Goal: Task Accomplishment & Management: Manage account settings

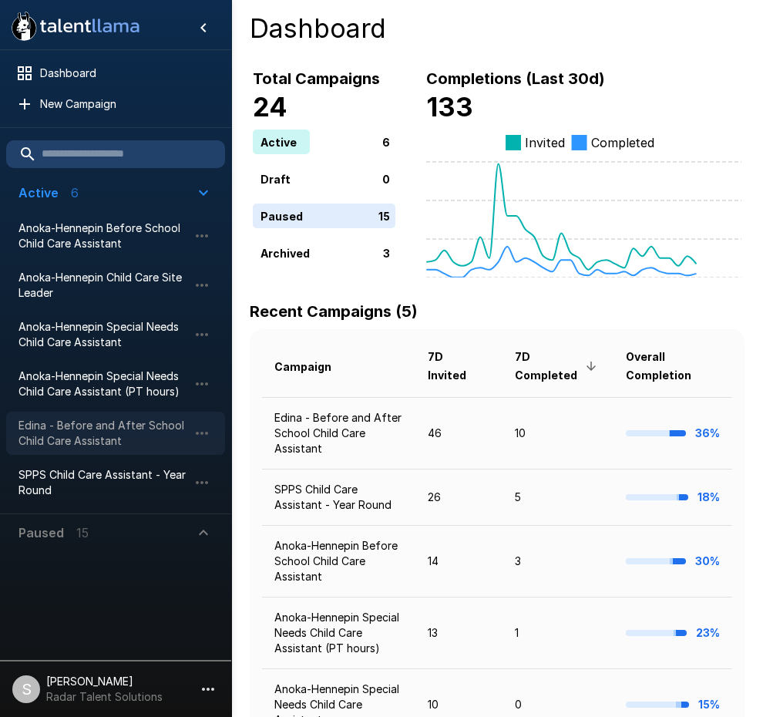
click at [64, 419] on span "Edina - Before and After School Child Care Assistant" at bounding box center [104, 433] width 170 height 31
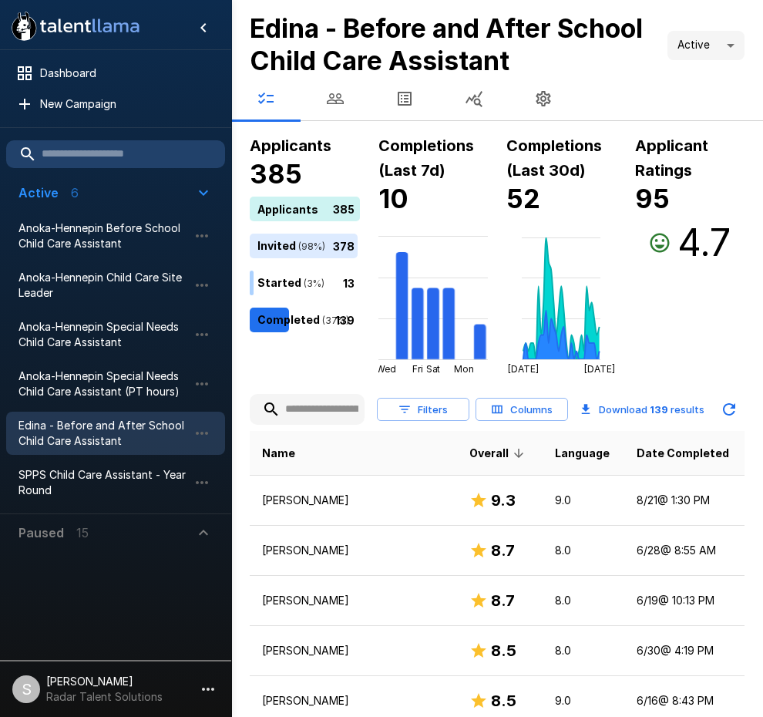
click at [338, 103] on icon "button" at bounding box center [335, 98] width 19 height 19
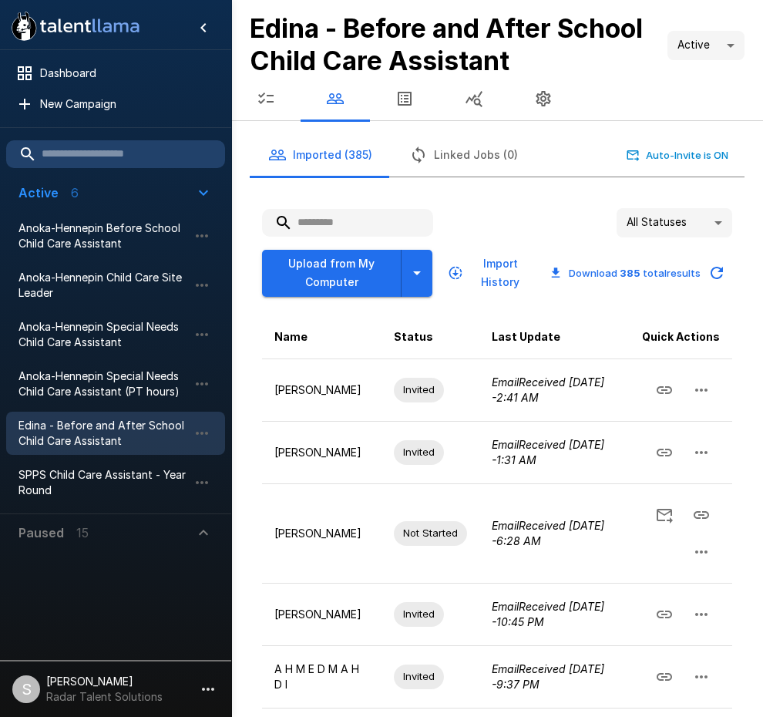
click at [340, 222] on input "text" at bounding box center [347, 223] width 171 height 28
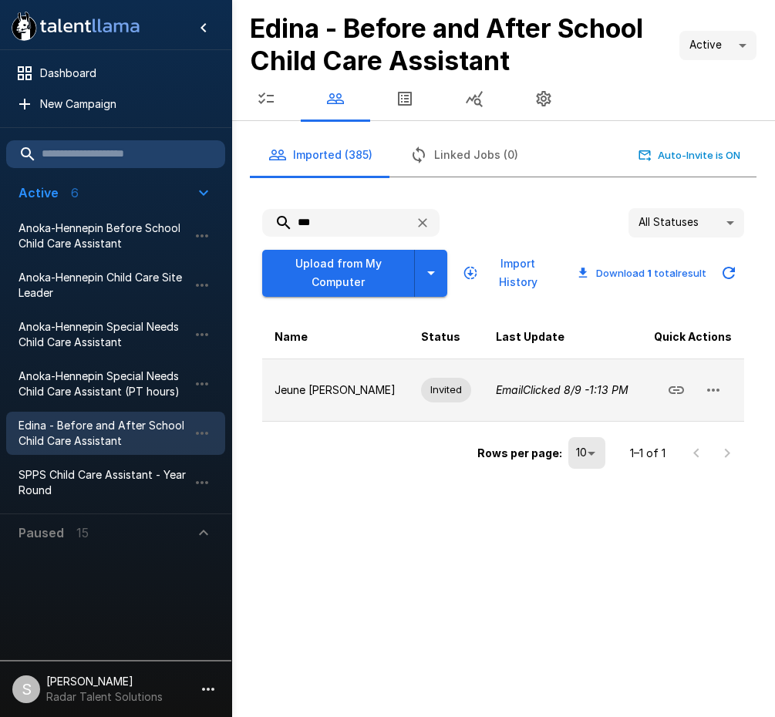
click at [721, 396] on icon "button" at bounding box center [713, 390] width 19 height 19
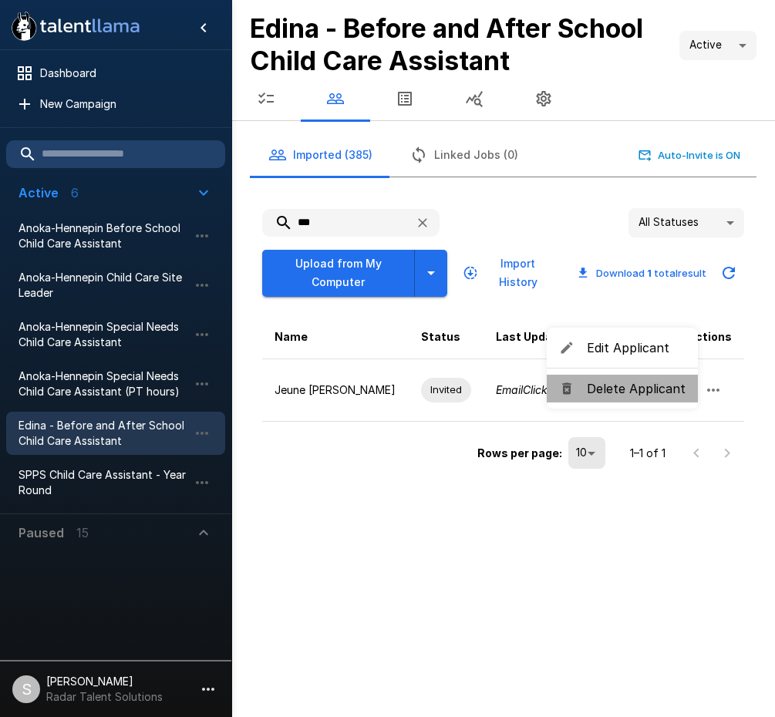
click at [637, 391] on span "Delete Applicant" at bounding box center [636, 388] width 99 height 19
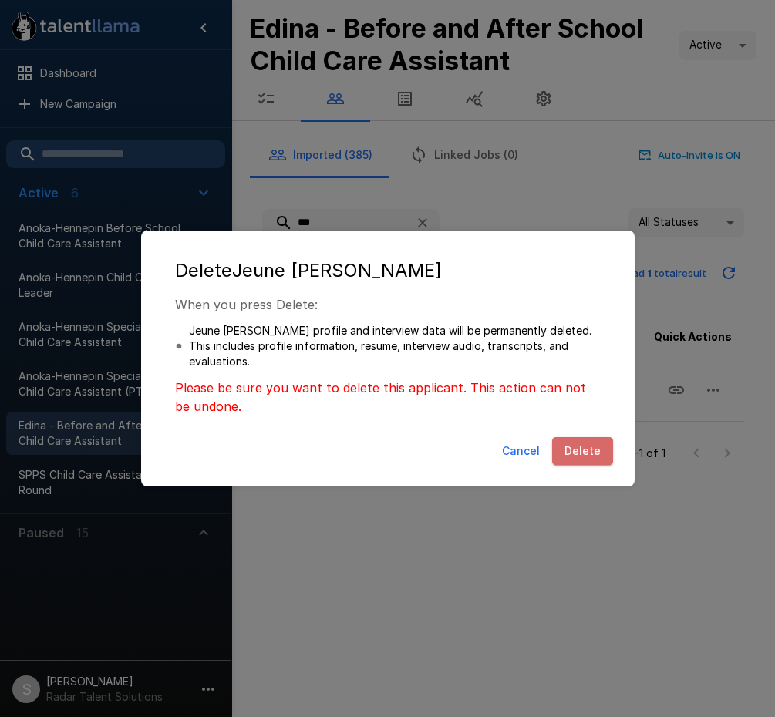
click at [588, 447] on button "Delete" at bounding box center [582, 451] width 61 height 29
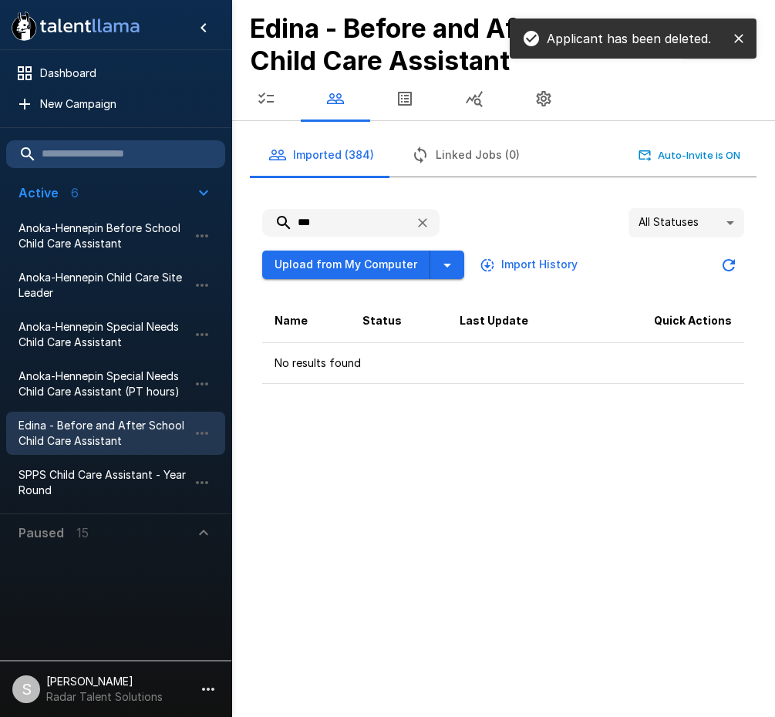
drag, startPoint x: 322, startPoint y: 222, endPoint x: 267, endPoint y: 223, distance: 55.5
click at [267, 223] on input "***" at bounding box center [332, 223] width 140 height 28
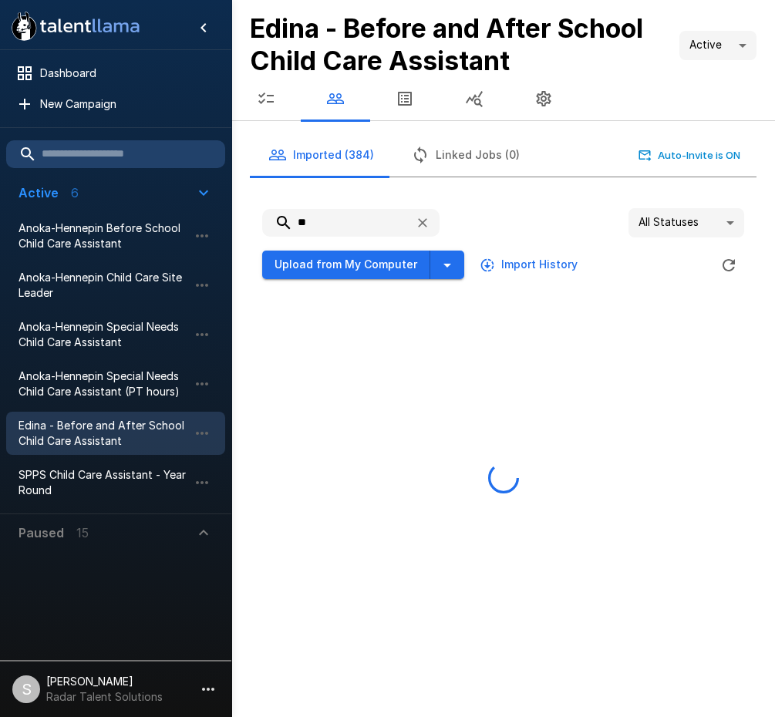
type input "*"
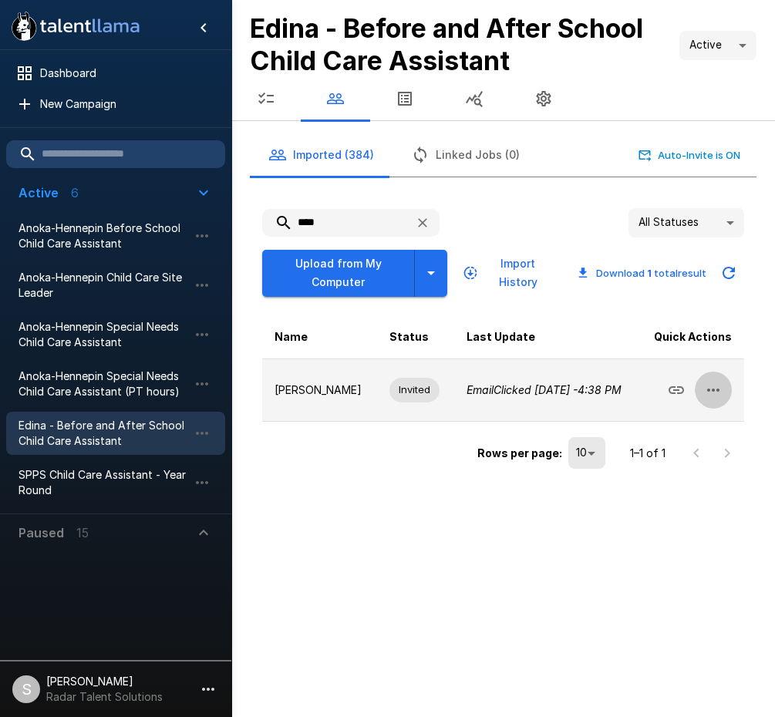
click at [716, 399] on icon "button" at bounding box center [713, 390] width 19 height 19
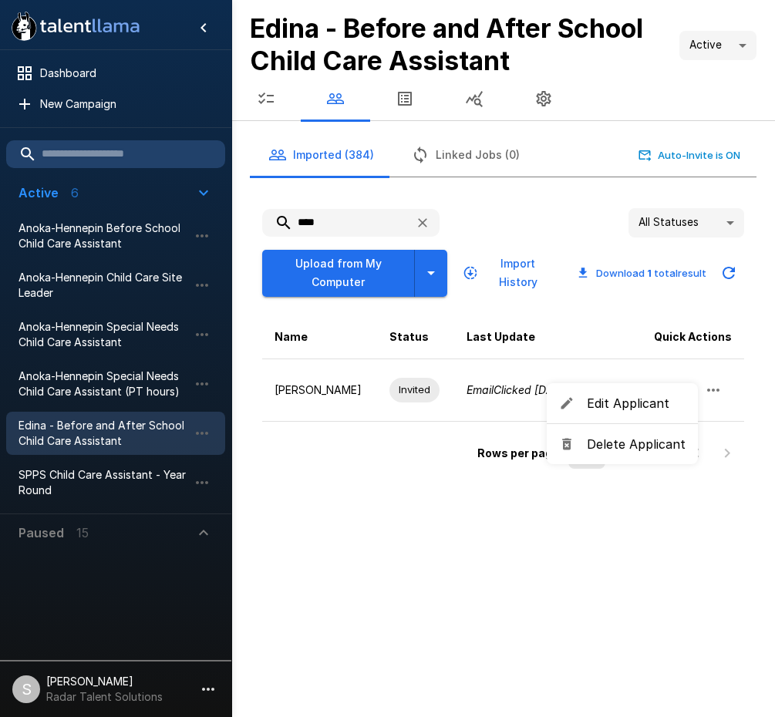
click at [632, 446] on span "Delete Applicant" at bounding box center [636, 444] width 99 height 19
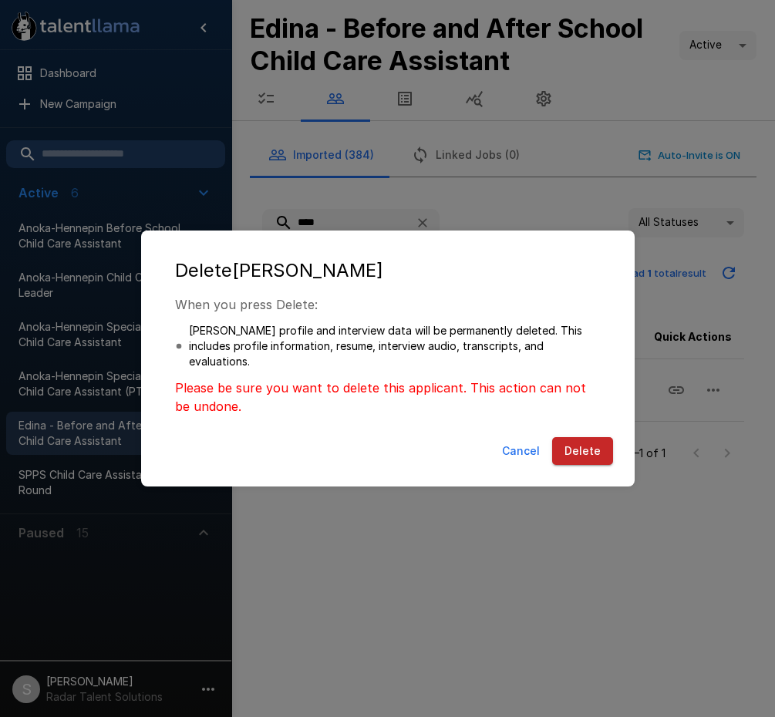
click at [591, 455] on button "Delete" at bounding box center [582, 451] width 61 height 29
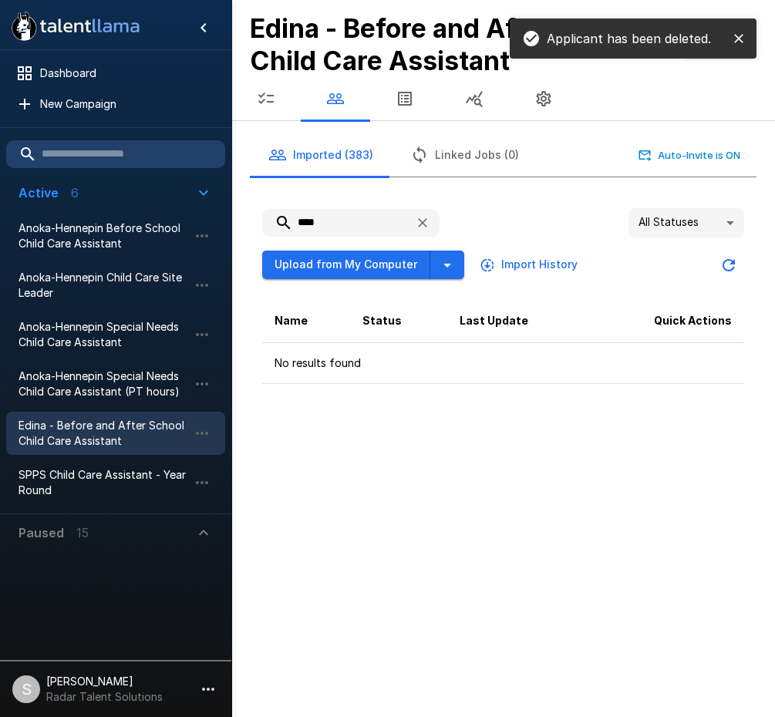
drag, startPoint x: 337, startPoint y: 221, endPoint x: 285, endPoint y: 224, distance: 51.8
click at [285, 224] on input "****" at bounding box center [332, 223] width 140 height 28
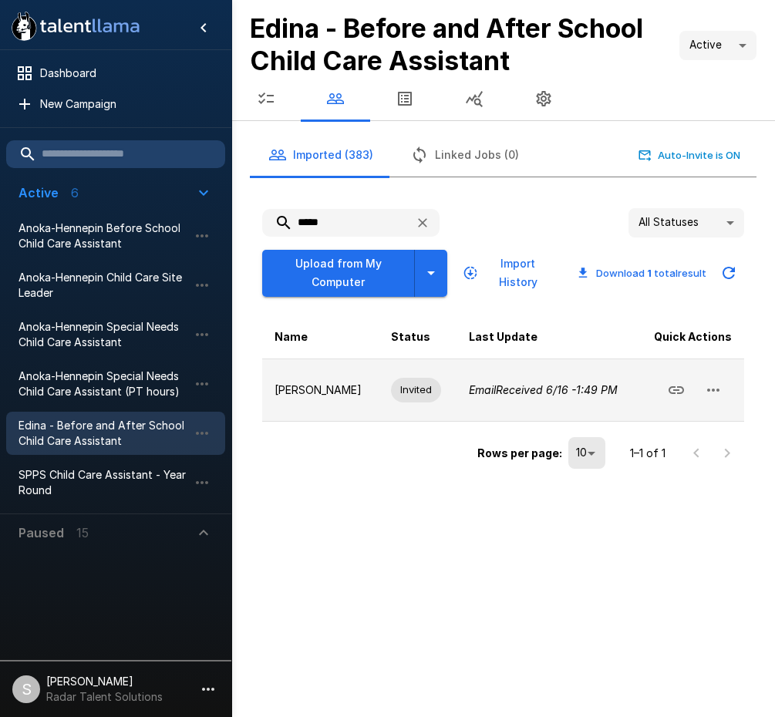
click at [723, 389] on button "button" at bounding box center [713, 390] width 37 height 37
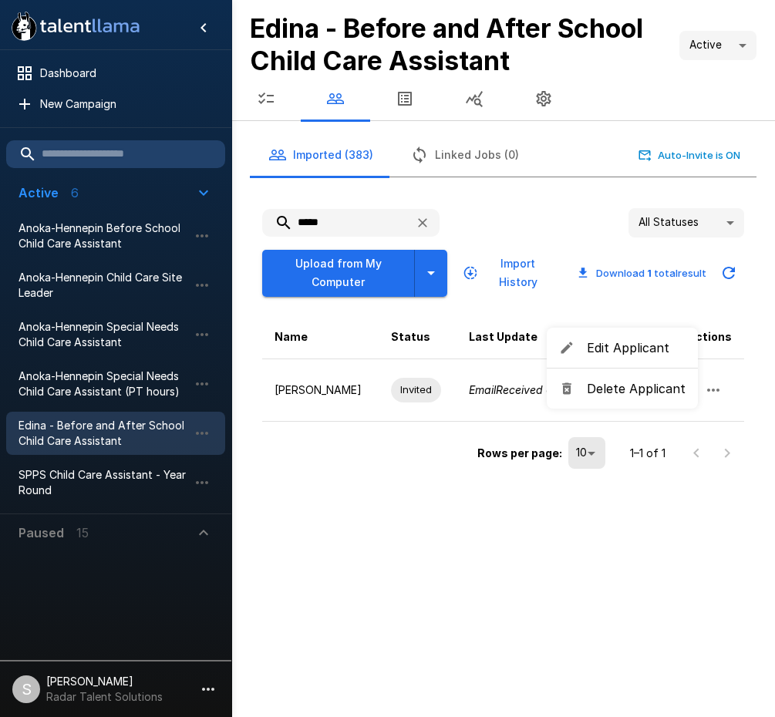
click at [636, 396] on span "Delete Applicant" at bounding box center [636, 388] width 99 height 19
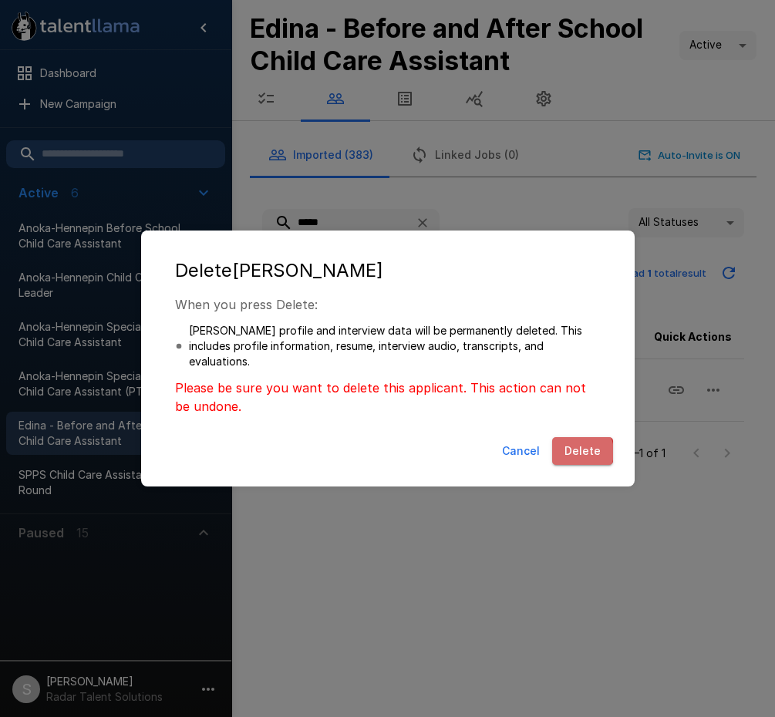
click at [578, 452] on button "Delete" at bounding box center [582, 451] width 61 height 29
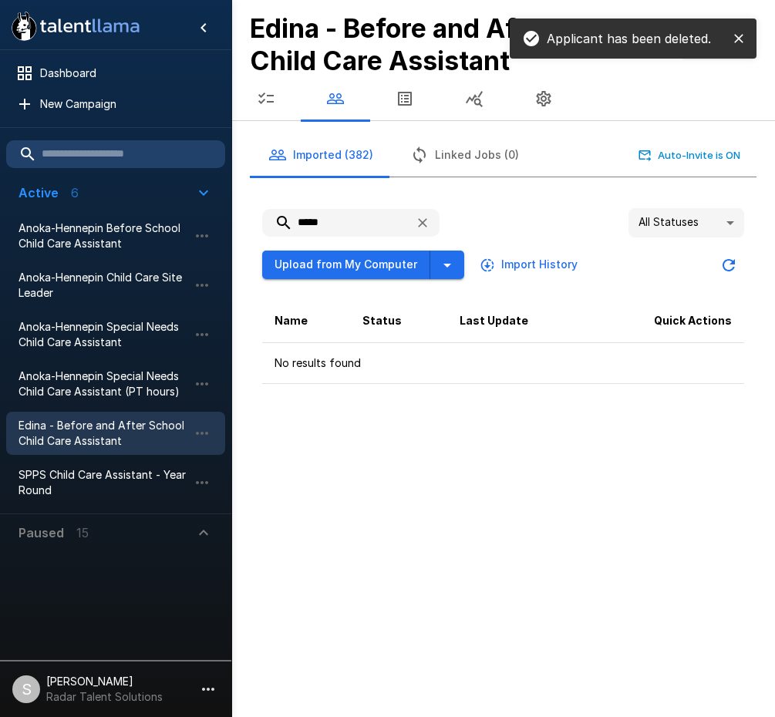
drag, startPoint x: 322, startPoint y: 219, endPoint x: 293, endPoint y: 221, distance: 29.3
click at [293, 221] on input "*****" at bounding box center [332, 223] width 140 height 28
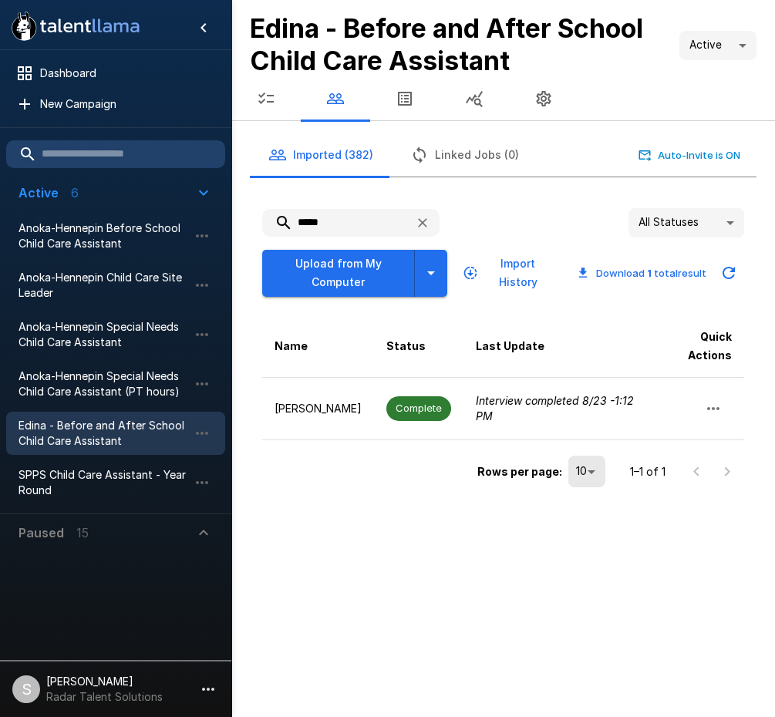
drag, startPoint x: 300, startPoint y: 215, endPoint x: 269, endPoint y: 217, distance: 30.9
click at [269, 217] on input "*****" at bounding box center [332, 223] width 140 height 28
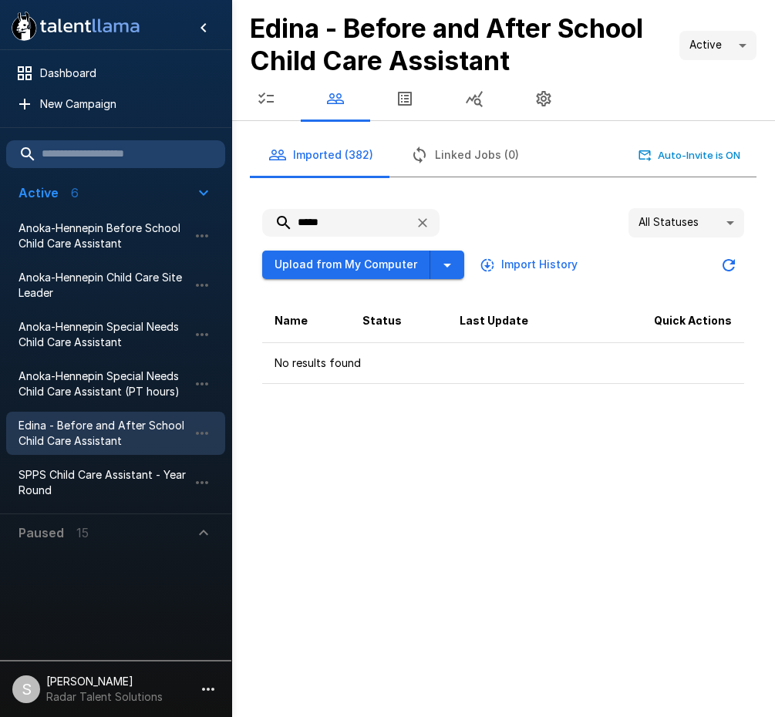
drag, startPoint x: 332, startPoint y: 213, endPoint x: 273, endPoint y: 218, distance: 58.9
click at [273, 218] on input "*****" at bounding box center [332, 223] width 140 height 28
type input "*****"
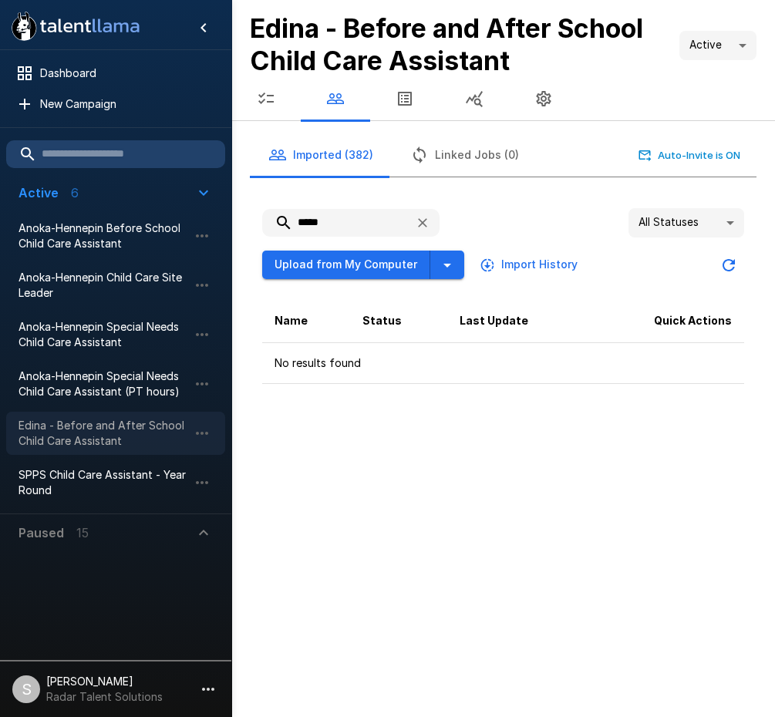
click at [77, 428] on span "Edina - Before and After School Child Care Assistant" at bounding box center [104, 433] width 170 height 31
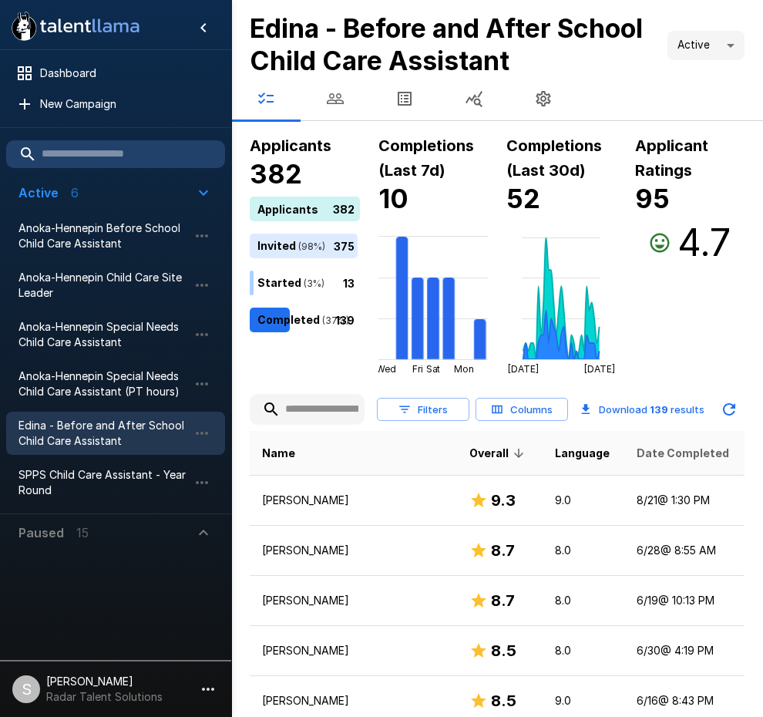
click at [666, 448] on span "Date Completed" at bounding box center [683, 453] width 93 height 19
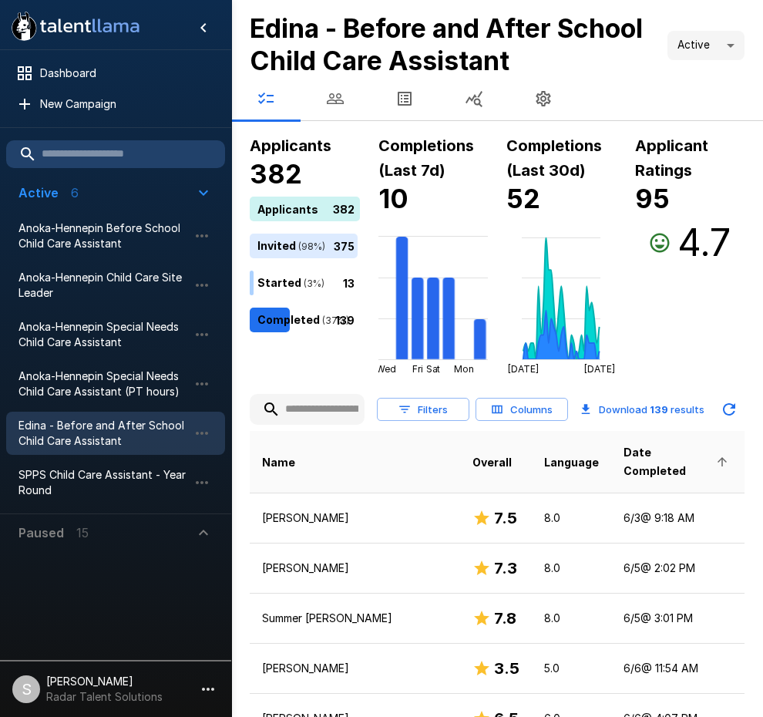
click at [649, 451] on span "Date Completed" at bounding box center [678, 461] width 109 height 37
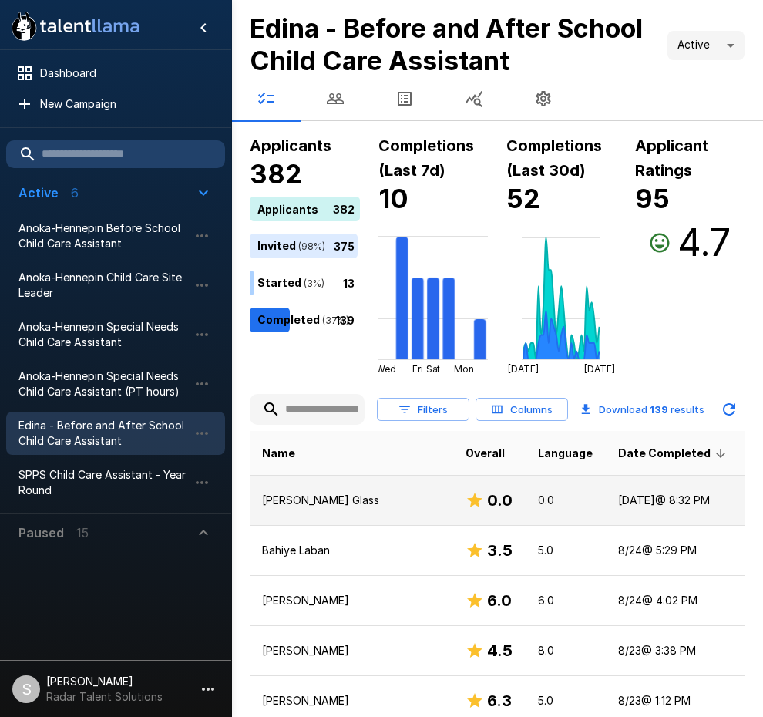
click at [312, 504] on p "[PERSON_NAME] Glass" at bounding box center [351, 500] width 179 height 15
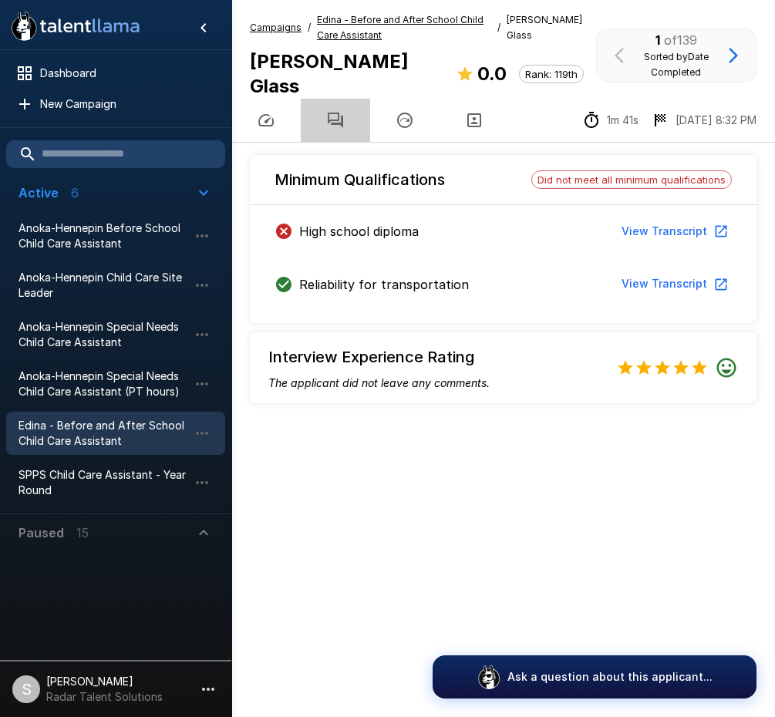
click at [329, 113] on icon "button" at bounding box center [335, 120] width 15 height 15
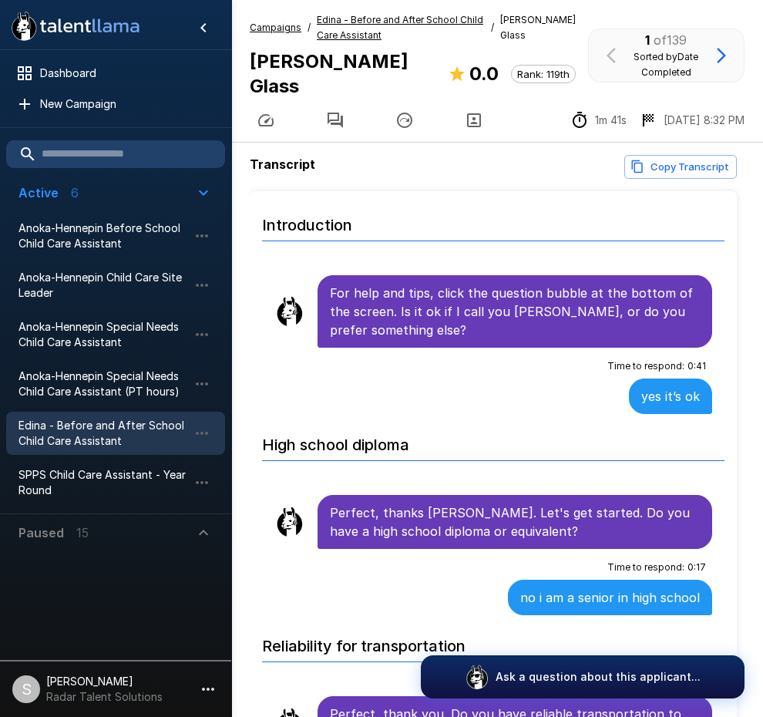
click at [331, 275] on div "For help and tips, click the question bubble at the bottom of the screen. Is it…" at bounding box center [515, 311] width 395 height 72
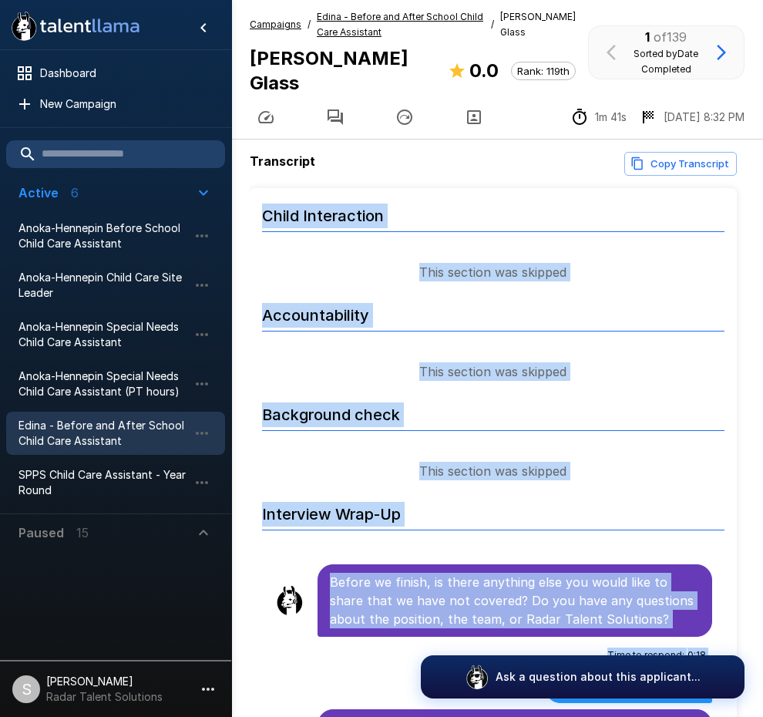
scroll to position [77, 0]
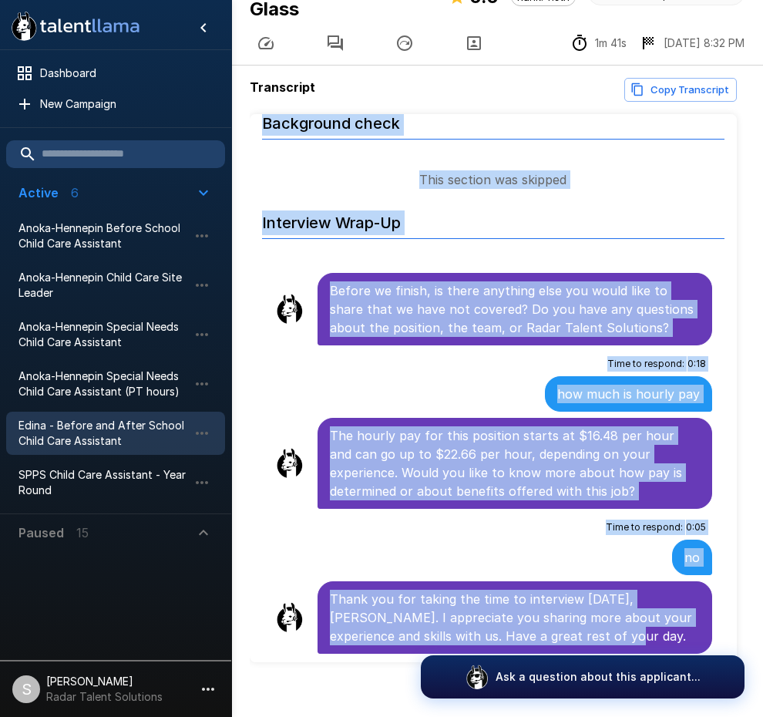
drag, startPoint x: 332, startPoint y: 274, endPoint x: 650, endPoint y: 624, distance: 472.7
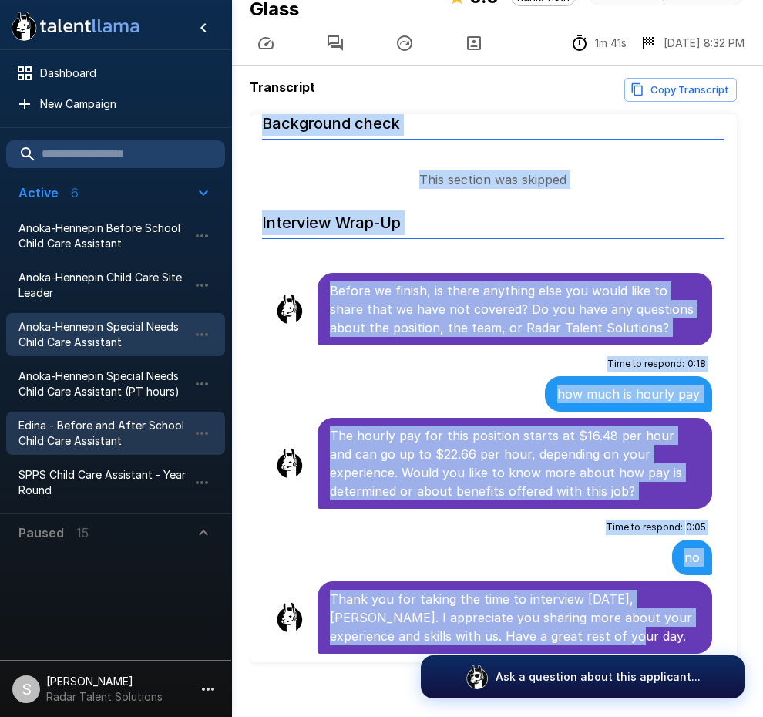
click at [110, 339] on span "Anoka-Hennepin Special Needs Child Care Assistant" at bounding box center [104, 334] width 170 height 31
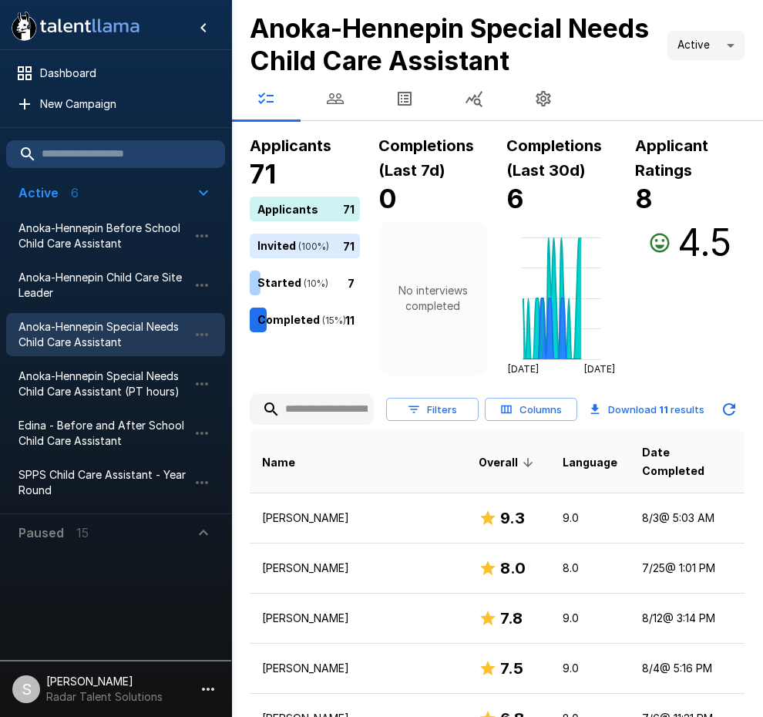
click at [329, 96] on icon "button" at bounding box center [335, 98] width 19 height 19
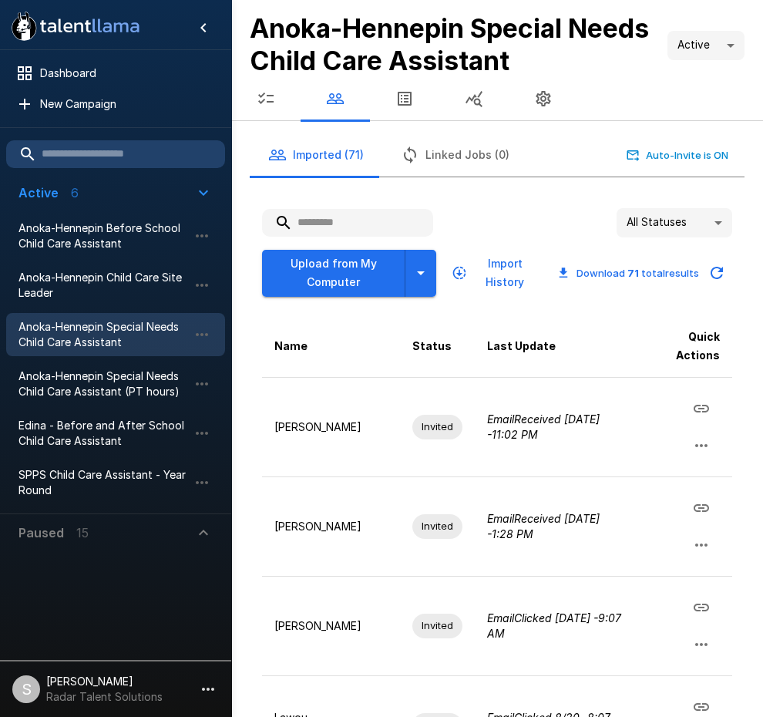
click at [356, 216] on input "text" at bounding box center [347, 223] width 171 height 28
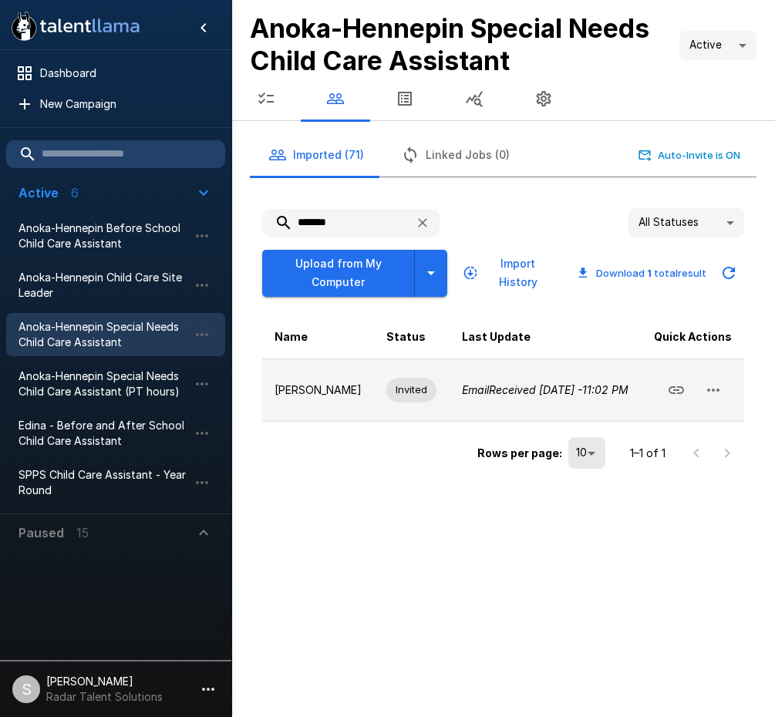
type input "*******"
click at [715, 399] on icon "button" at bounding box center [713, 390] width 19 height 19
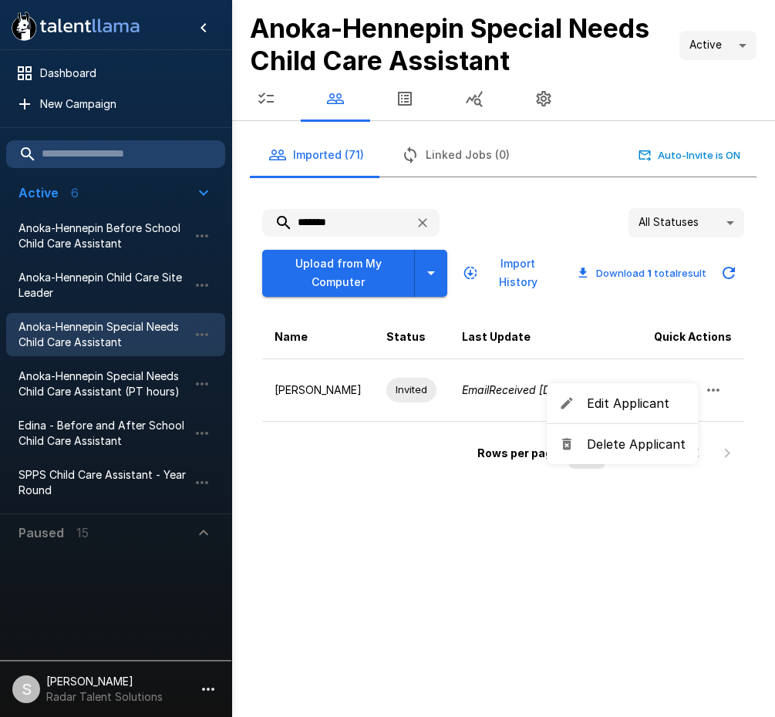
click at [655, 448] on span "Delete Applicant" at bounding box center [636, 444] width 99 height 19
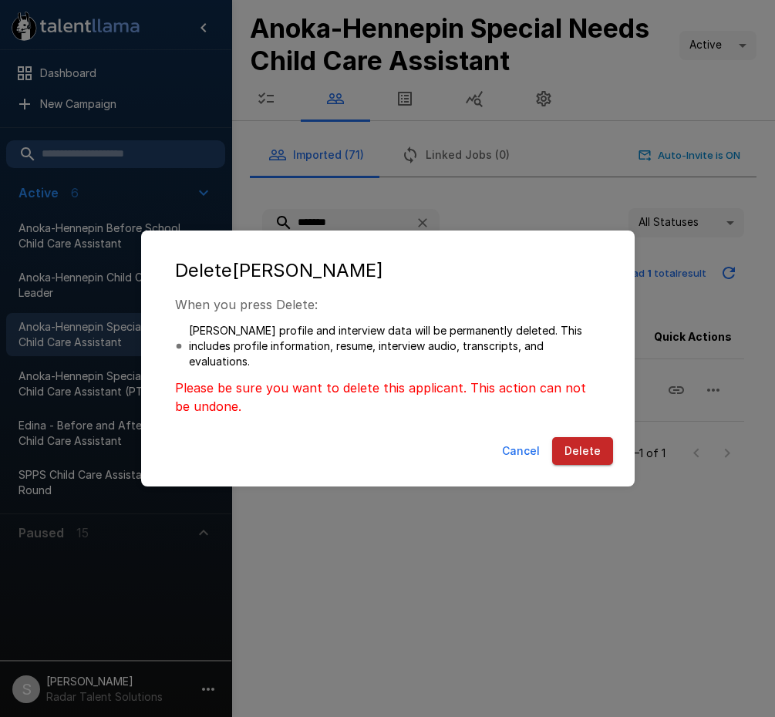
click at [587, 453] on button "Delete" at bounding box center [582, 451] width 61 height 29
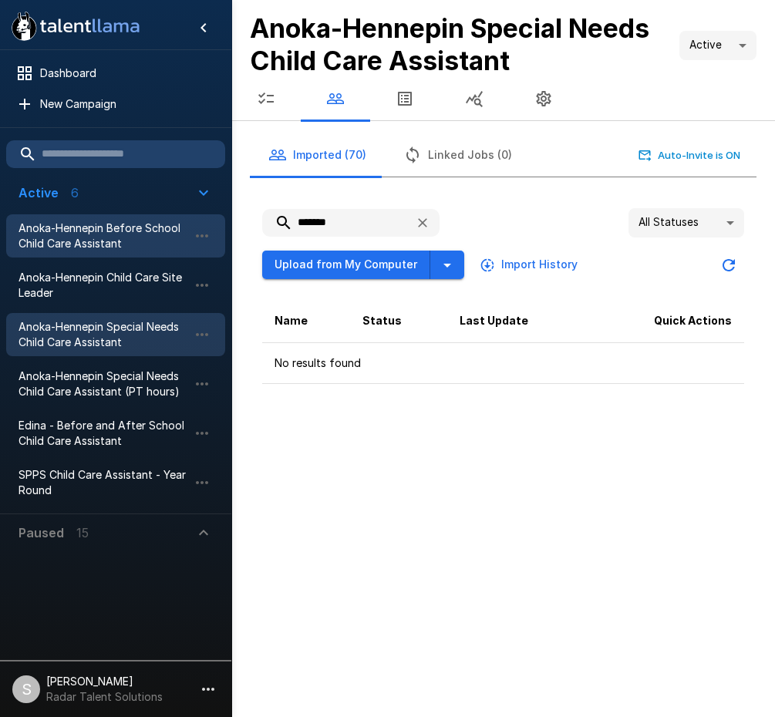
click at [85, 244] on span "Anoka-Hennepin Before School Child Care Assistant" at bounding box center [104, 236] width 170 height 31
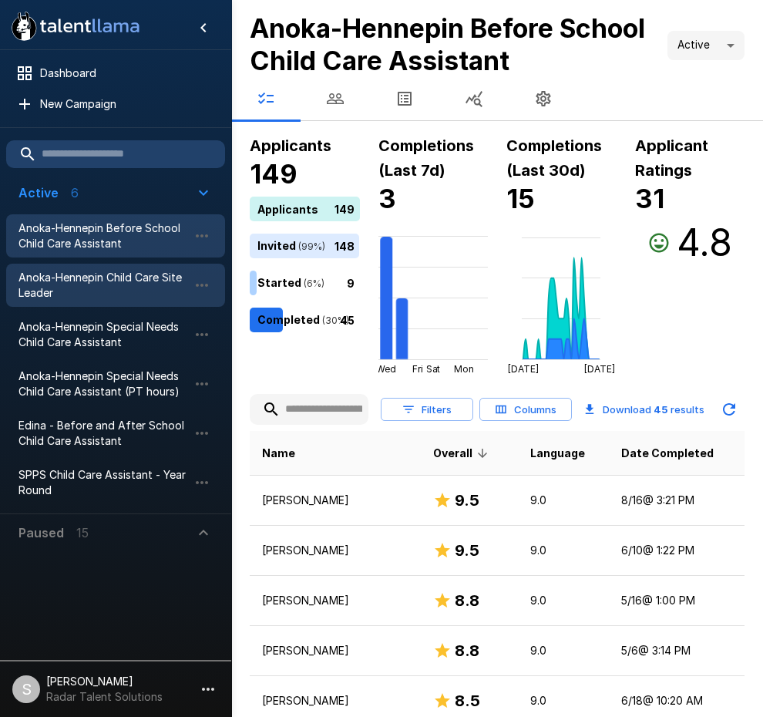
click at [80, 290] on span "Anoka-Hennepin Child Care Site Leader" at bounding box center [104, 285] width 170 height 31
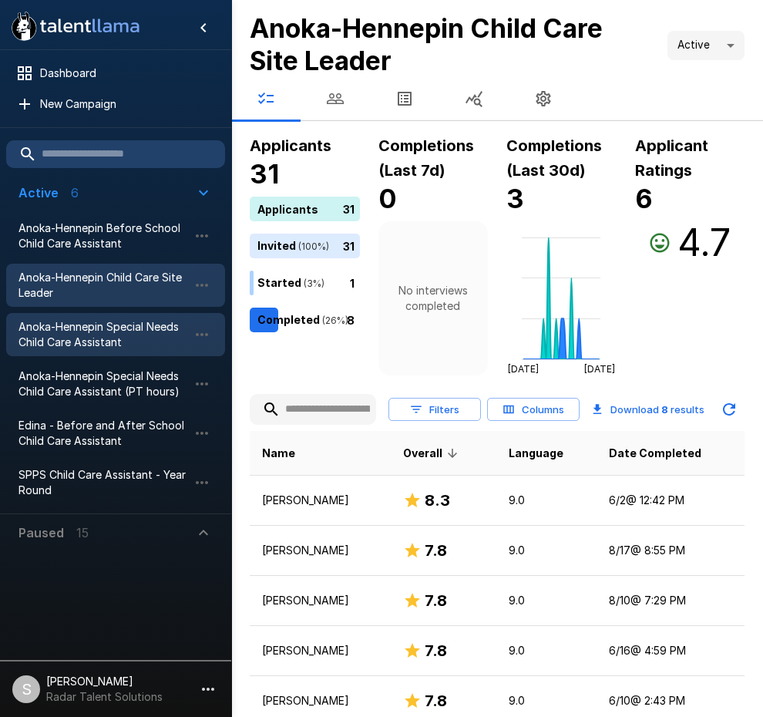
click at [76, 340] on span "Anoka-Hennepin Special Needs Child Care Assistant" at bounding box center [104, 334] width 170 height 31
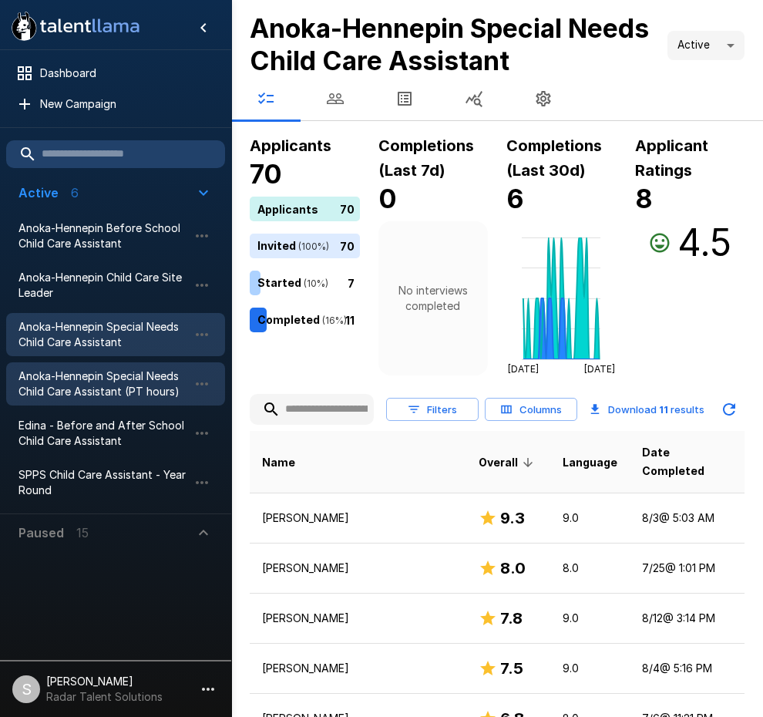
click at [71, 375] on span "Anoka-Hennepin Special Needs Child Care Assistant (PT hours)" at bounding box center [104, 384] width 170 height 31
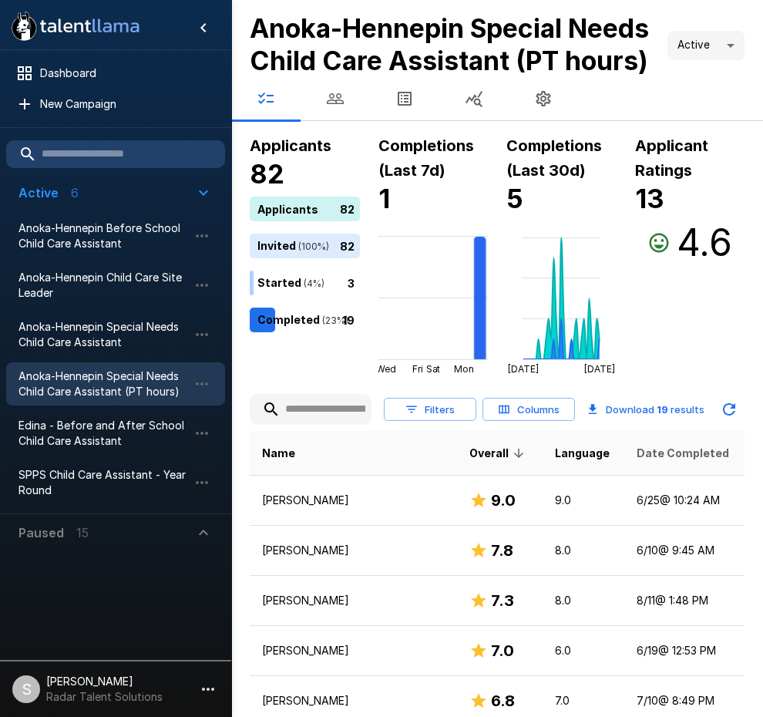
click at [645, 463] on span "Date Completed" at bounding box center [683, 453] width 93 height 19
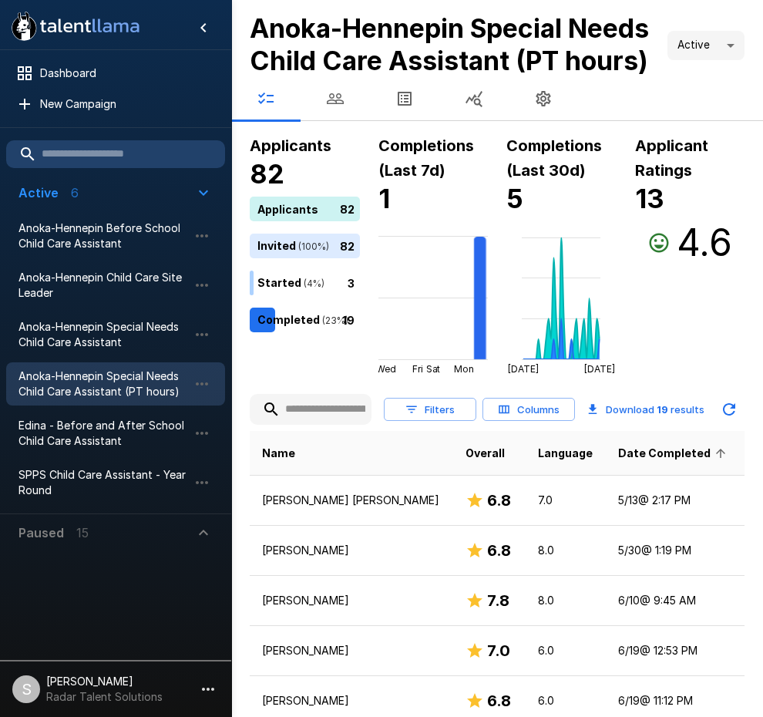
click at [645, 463] on span "Date Completed" at bounding box center [674, 453] width 113 height 19
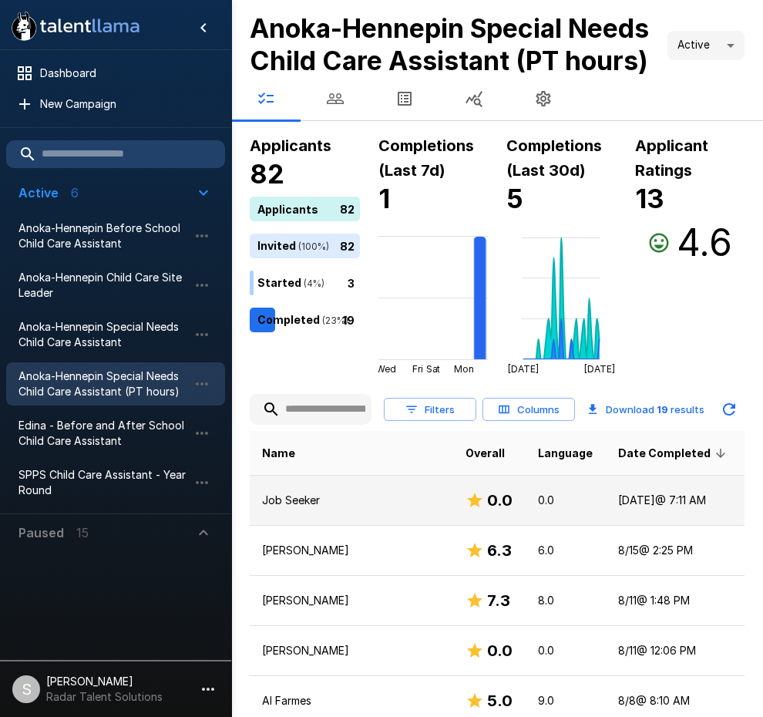
click at [315, 508] on p "Job Seeker" at bounding box center [351, 500] width 179 height 15
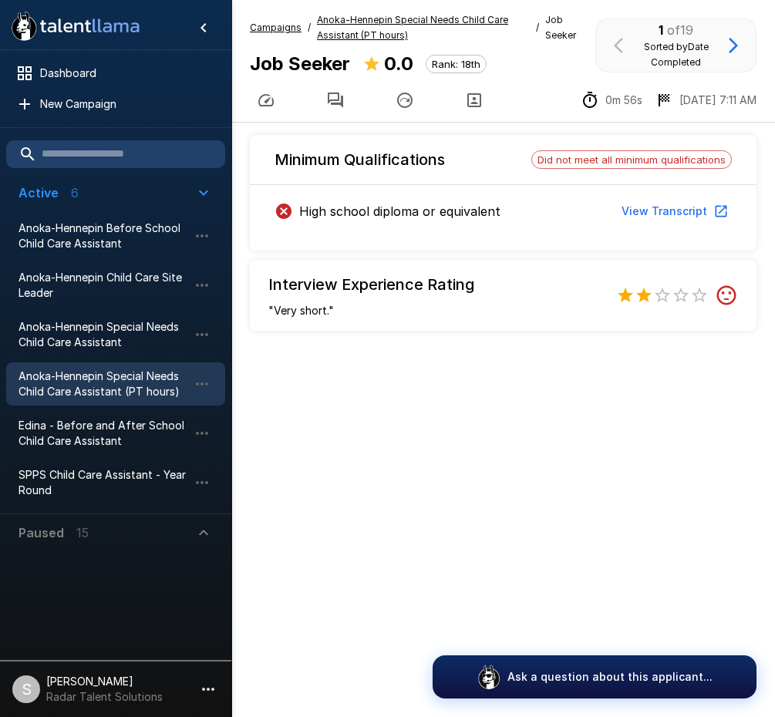
click at [332, 93] on icon "button" at bounding box center [335, 100] width 19 height 19
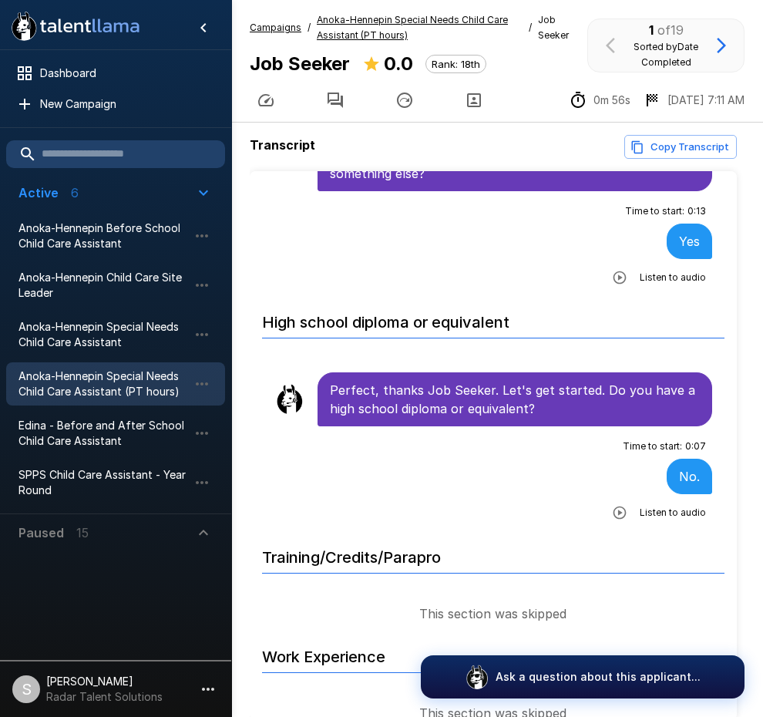
scroll to position [154, 0]
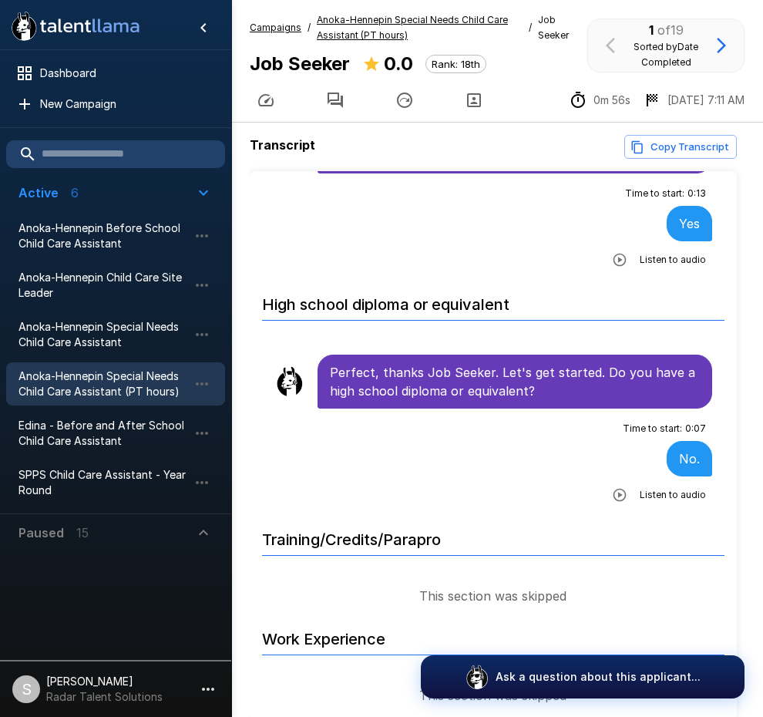
click at [612, 497] on icon "button" at bounding box center [619, 494] width 15 height 15
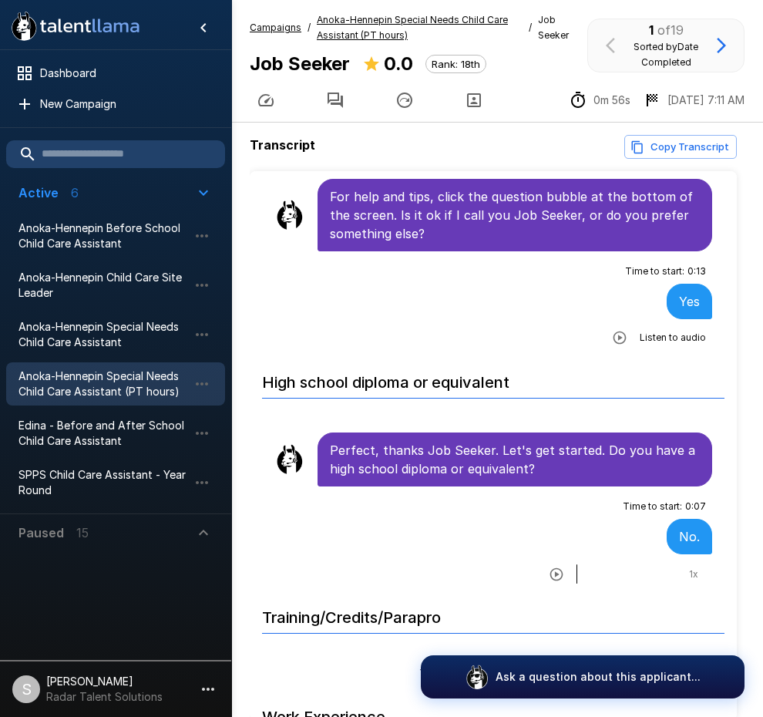
scroll to position [0, 0]
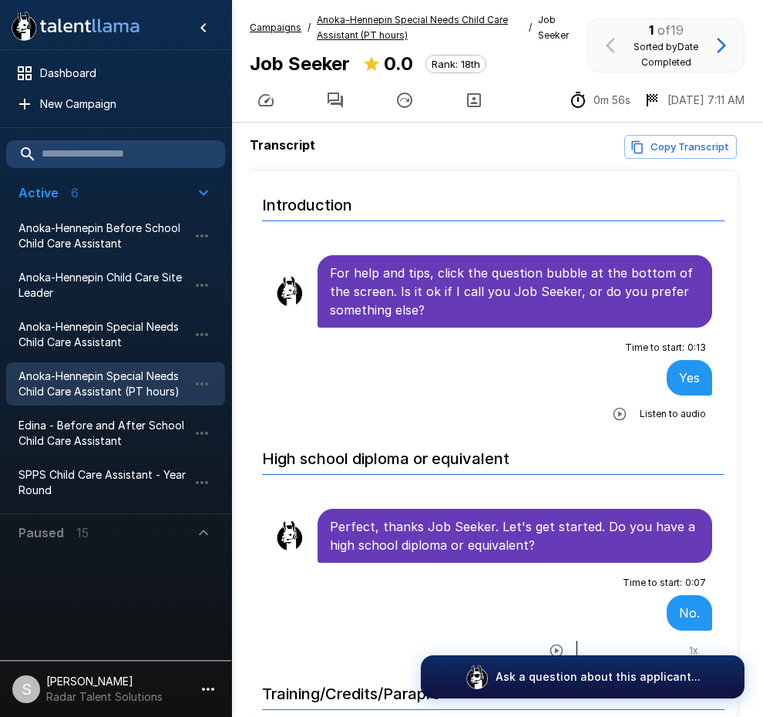
click at [306, 72] on b "Job Seeker" at bounding box center [300, 63] width 100 height 22
click at [307, 67] on b "Job Seeker" at bounding box center [300, 63] width 100 height 22
click at [342, 15] on u "Anoka-Hennepin Special Needs Child Care Assistant (PT hours)" at bounding box center [412, 27] width 191 height 27
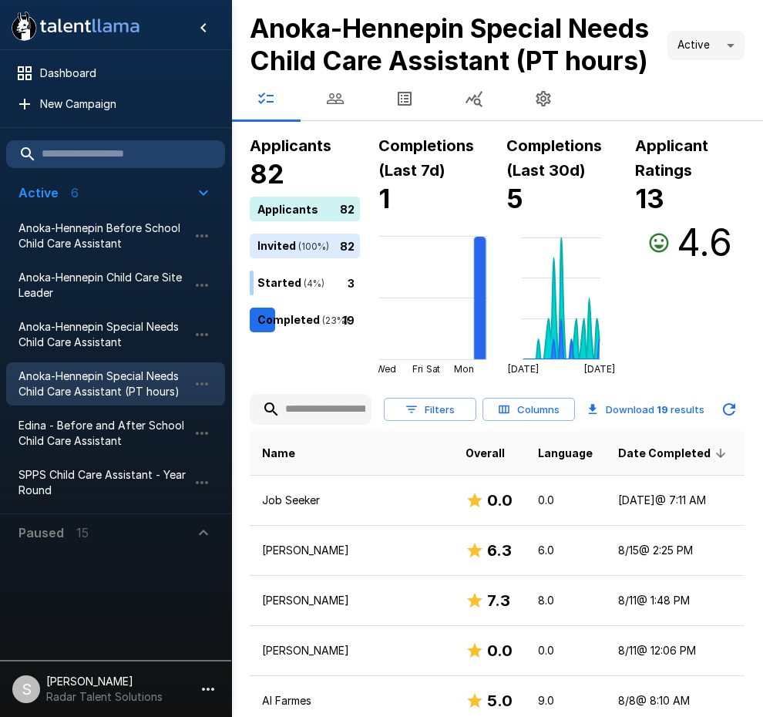
click at [337, 108] on icon "button" at bounding box center [335, 98] width 19 height 19
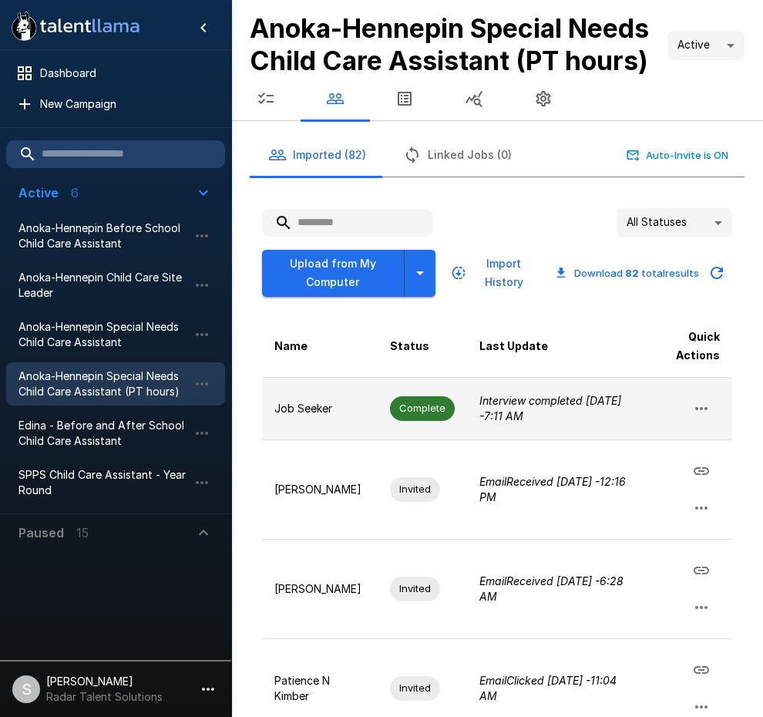
click at [702, 410] on icon "button" at bounding box center [702, 408] width 12 height 3
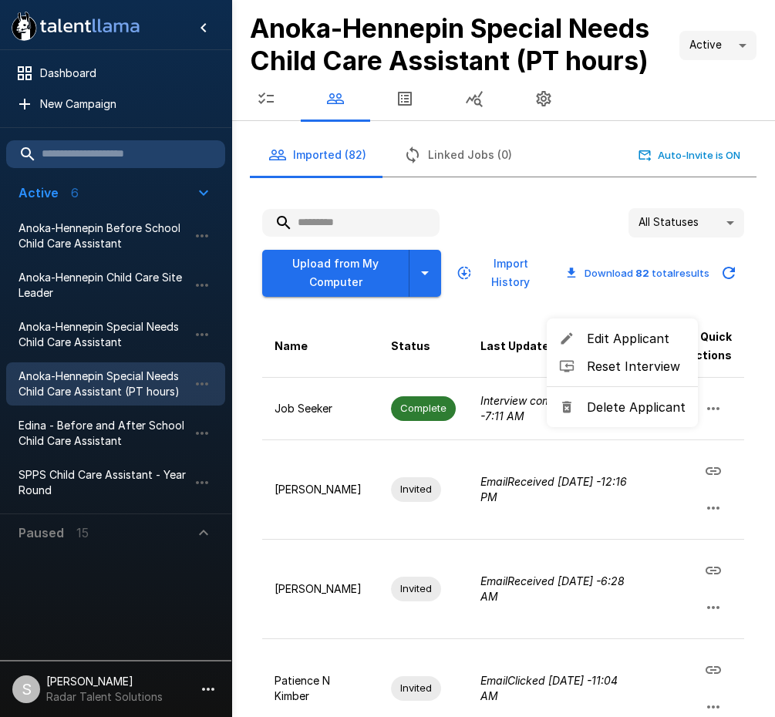
click at [641, 342] on span "Edit Applicant" at bounding box center [636, 338] width 99 height 19
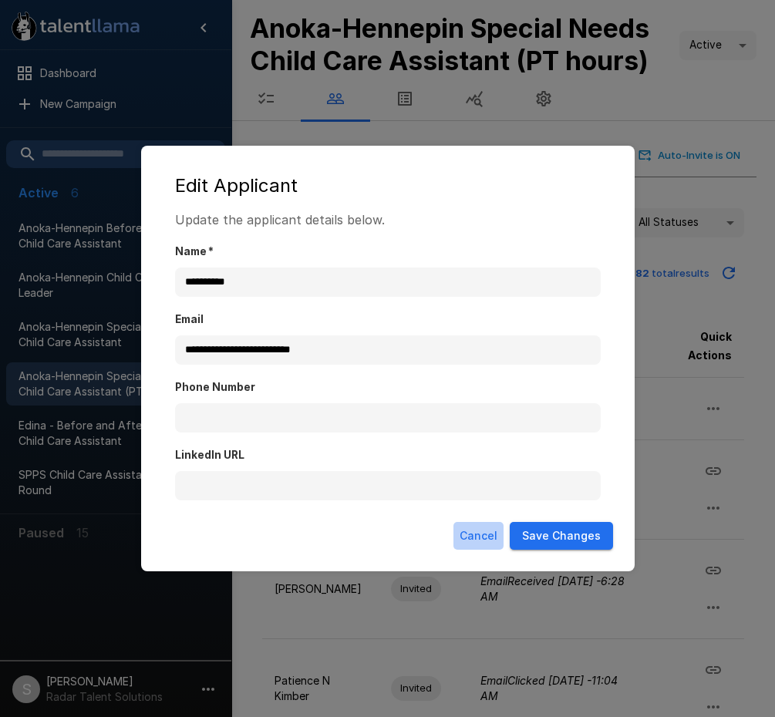
click at [486, 539] on button "Cancel" at bounding box center [478, 536] width 50 height 29
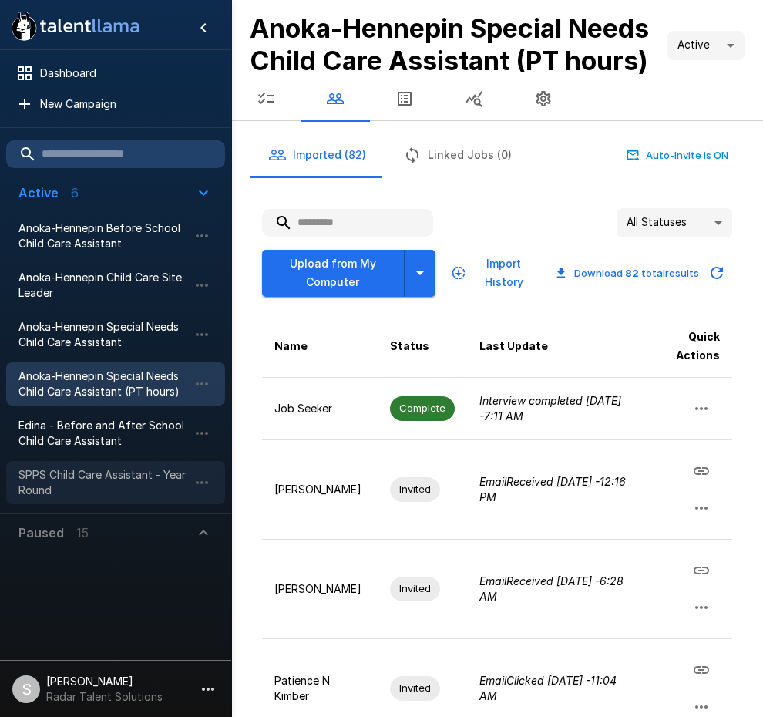
click at [70, 473] on span "SPPS Child Care Assistant - Year Round" at bounding box center [104, 482] width 170 height 31
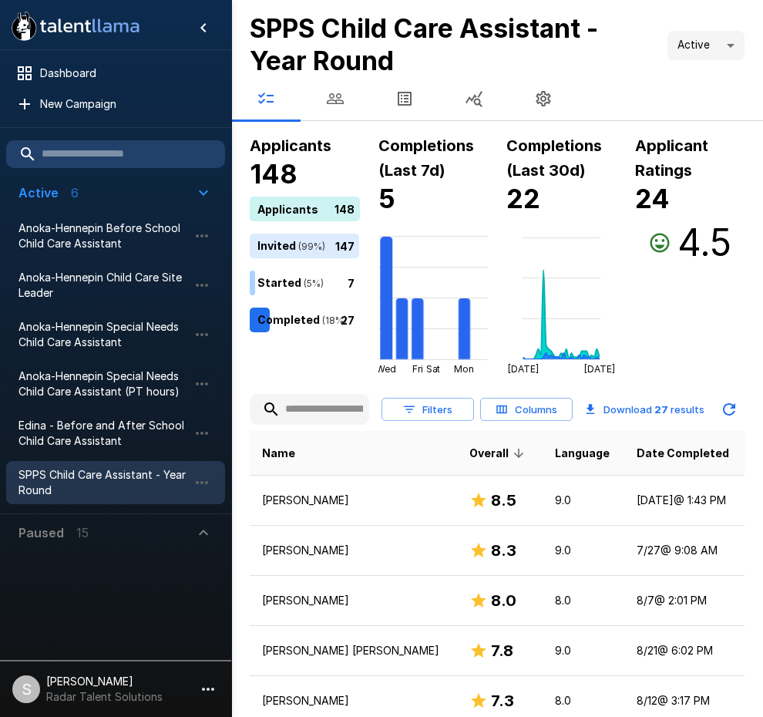
click at [333, 97] on icon "button" at bounding box center [335, 98] width 17 height 11
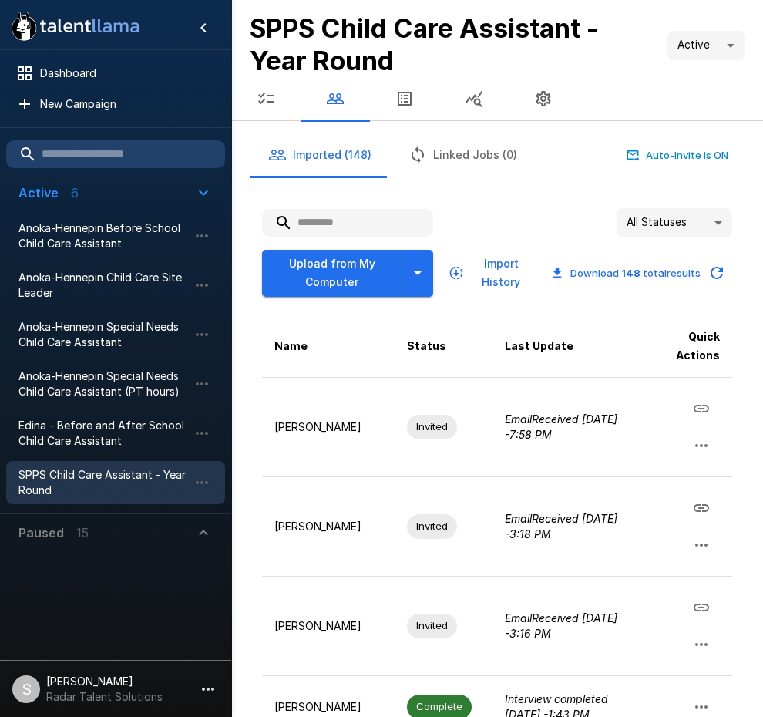
click at [273, 94] on icon "button" at bounding box center [266, 98] width 19 height 19
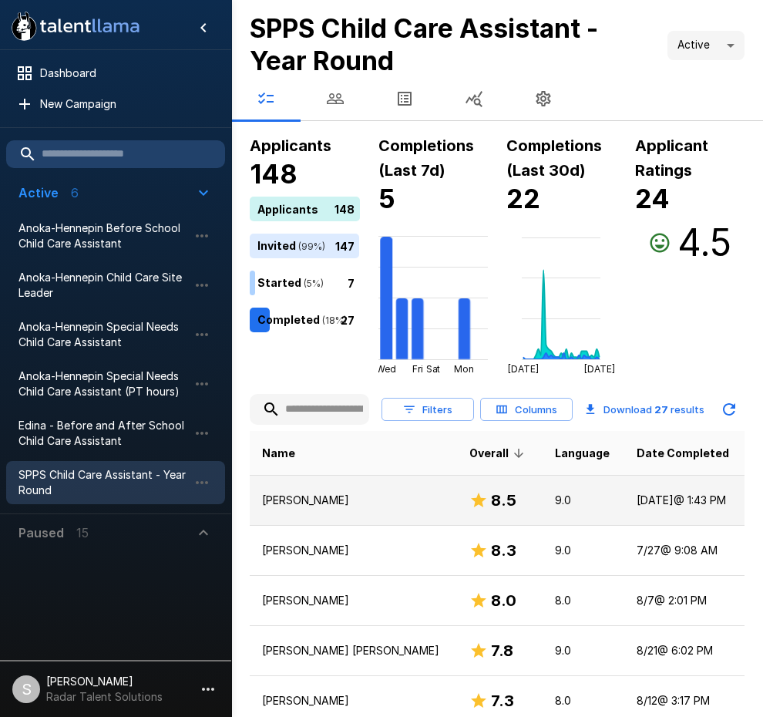
click at [285, 497] on p "[PERSON_NAME]" at bounding box center [353, 500] width 183 height 15
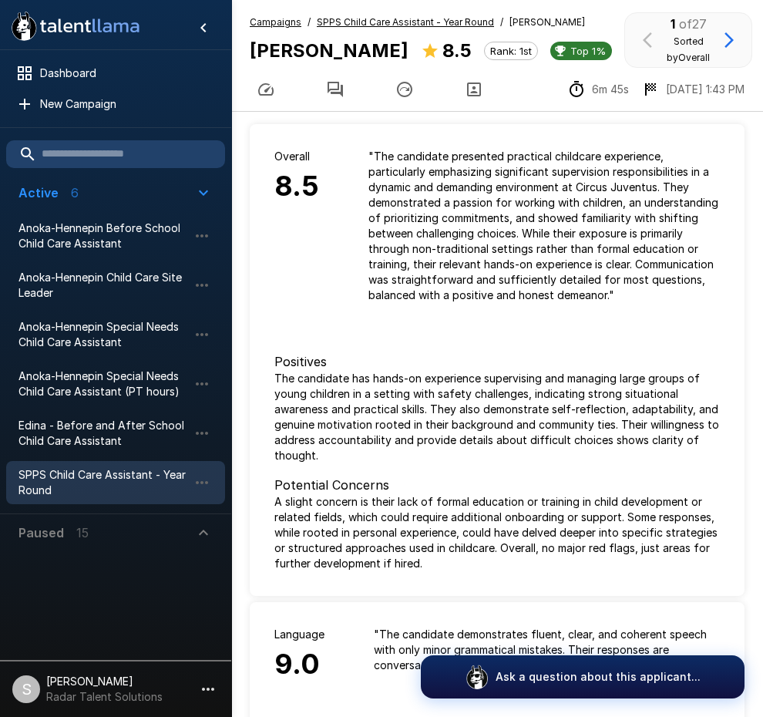
click at [341, 97] on icon "button" at bounding box center [335, 89] width 15 height 15
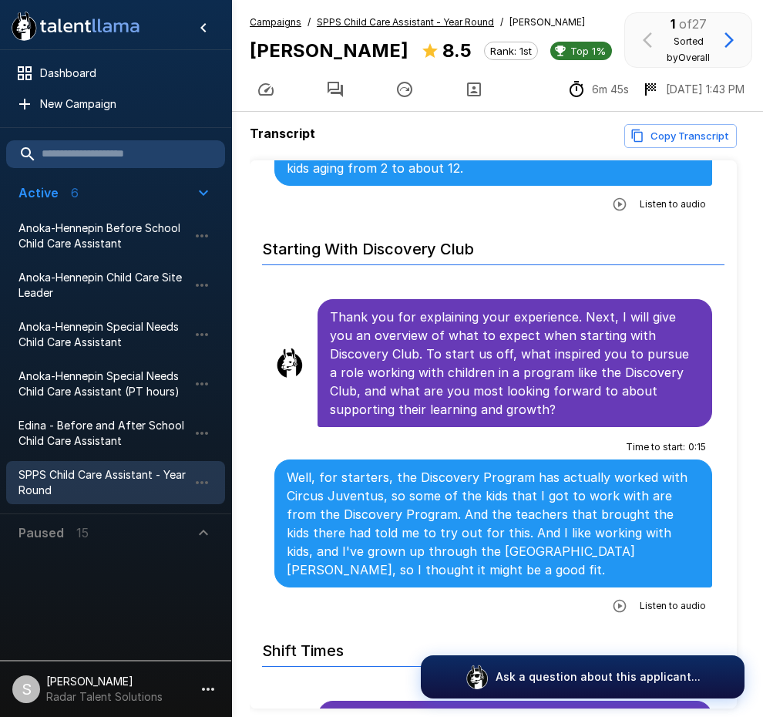
scroll to position [1080, 0]
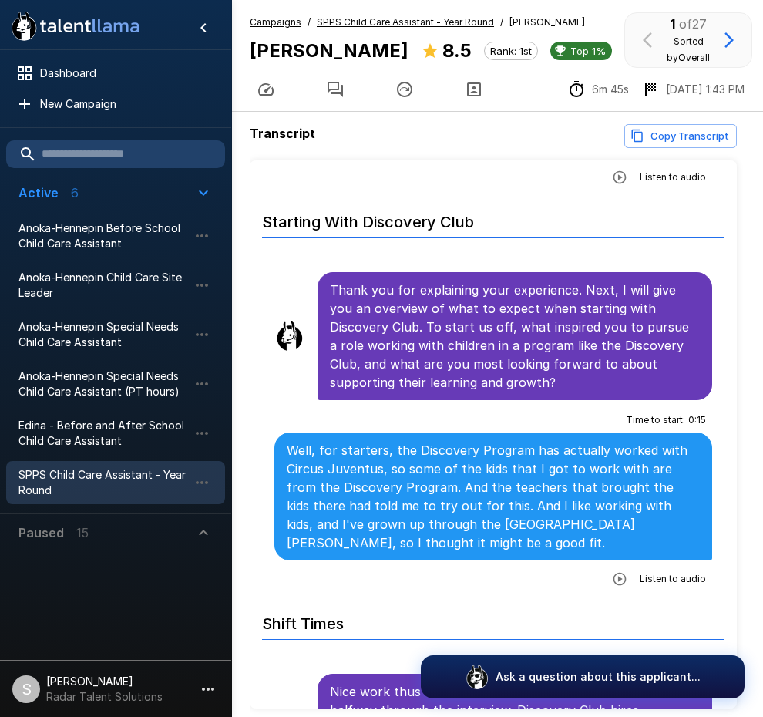
click at [613, 575] on icon "button" at bounding box center [619, 578] width 13 height 13
drag, startPoint x: 380, startPoint y: 467, endPoint x: 285, endPoint y: 466, distance: 94.9
click at [285, 466] on div "Well, for starters, the Discovery Program has actually worked with Circus Juven…" at bounding box center [494, 497] width 438 height 128
copy p "Circus Juventus"
click at [402, 497] on p "Well, for starters, the Discovery Program has actually worked with Circus Juven…" at bounding box center [493, 496] width 413 height 111
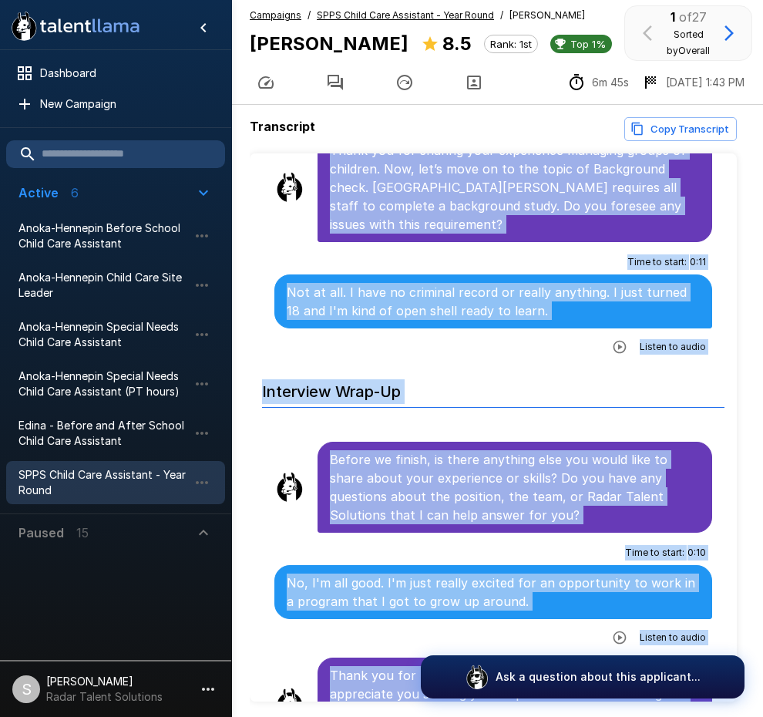
scroll to position [81, 0]
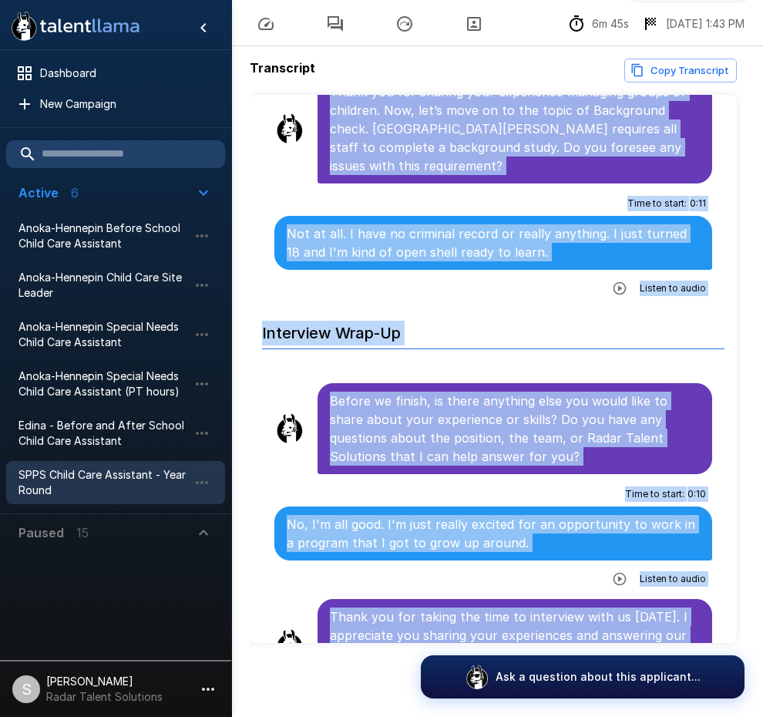
drag, startPoint x: 330, startPoint y: 277, endPoint x: 641, endPoint y: 621, distance: 463.5
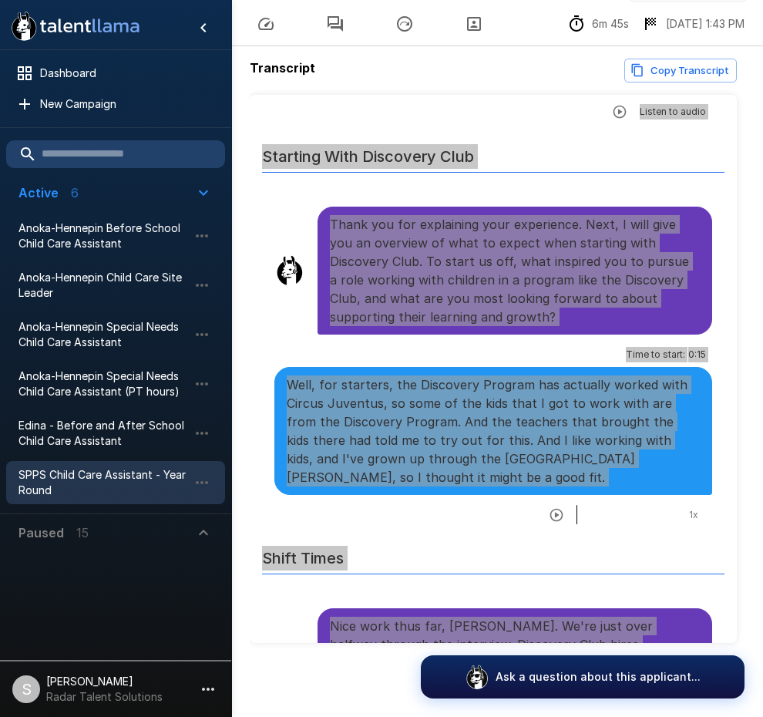
scroll to position [1123, 0]
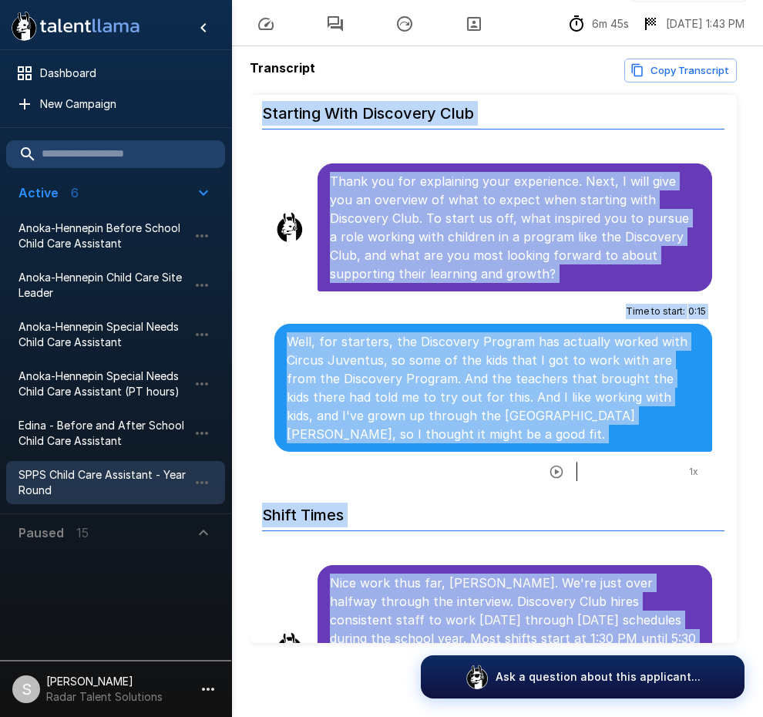
click at [387, 362] on p "Well, for starters, the Discovery Program has actually worked with Circus Juven…" at bounding box center [493, 387] width 413 height 111
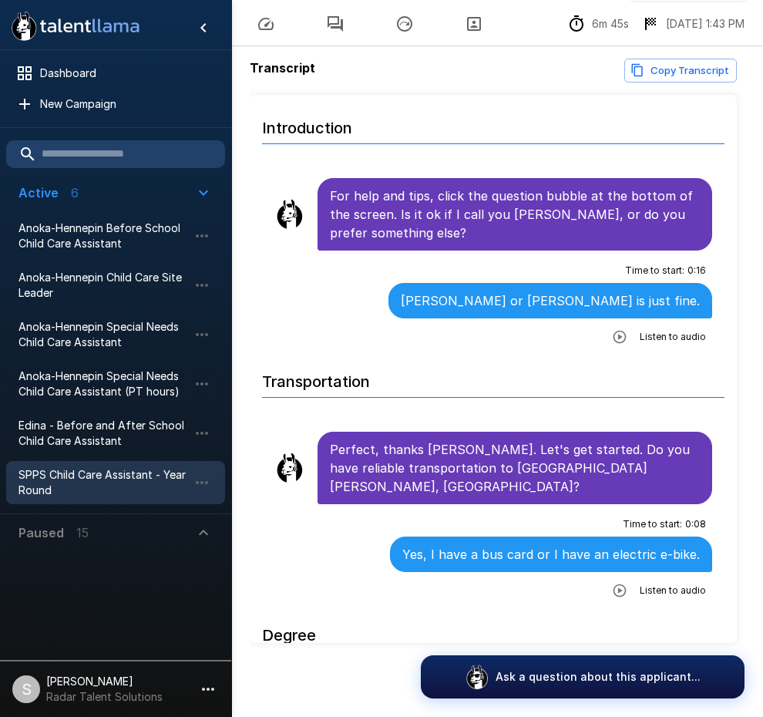
scroll to position [0, 0]
